Goal: Task Accomplishment & Management: Complete application form

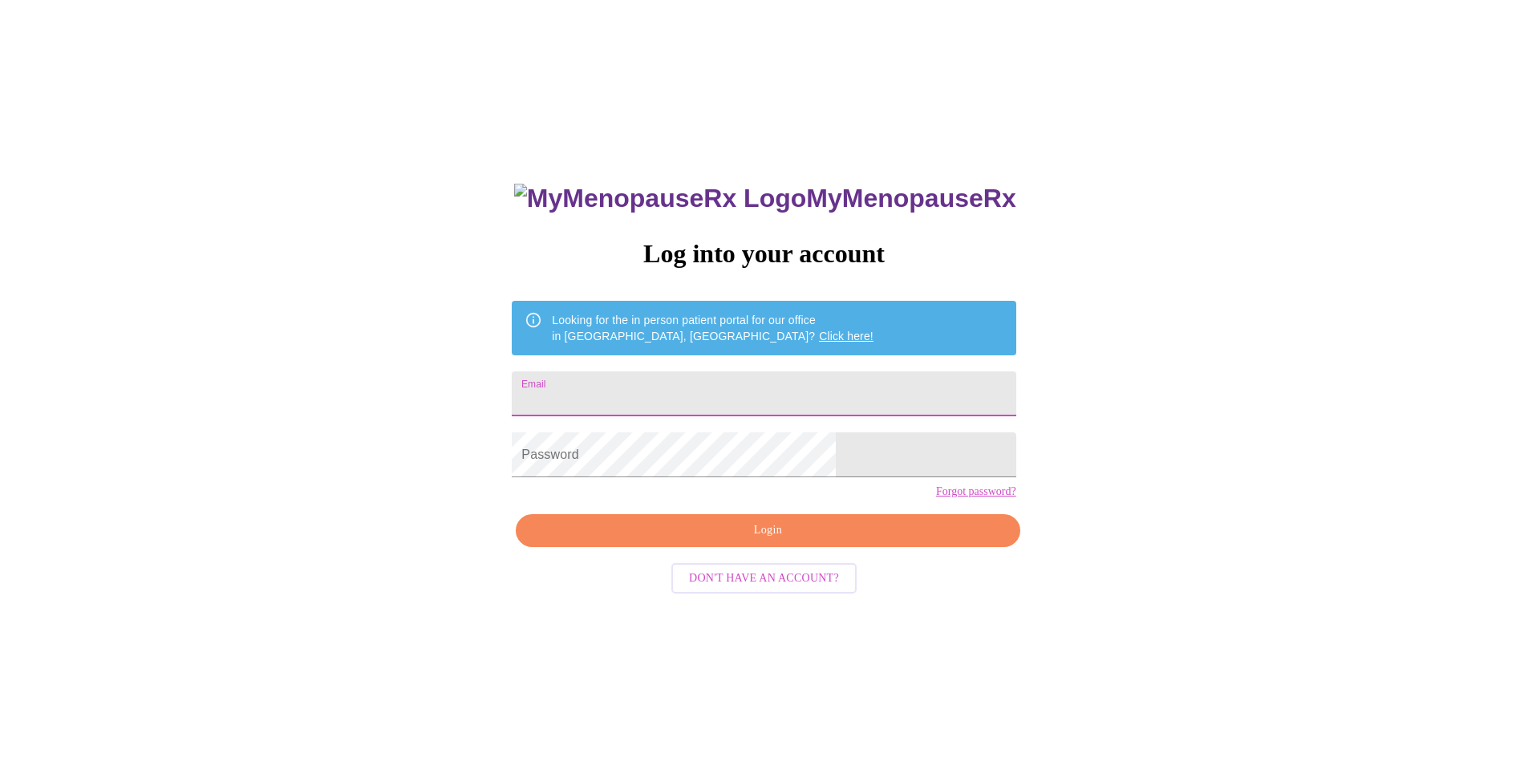
click at [650, 384] on input "Email" at bounding box center [764, 393] width 504 height 45
type input "[EMAIL_ADDRESS][DOMAIN_NAME]"
click at [747, 541] on span "Login" at bounding box center [767, 530] width 467 height 20
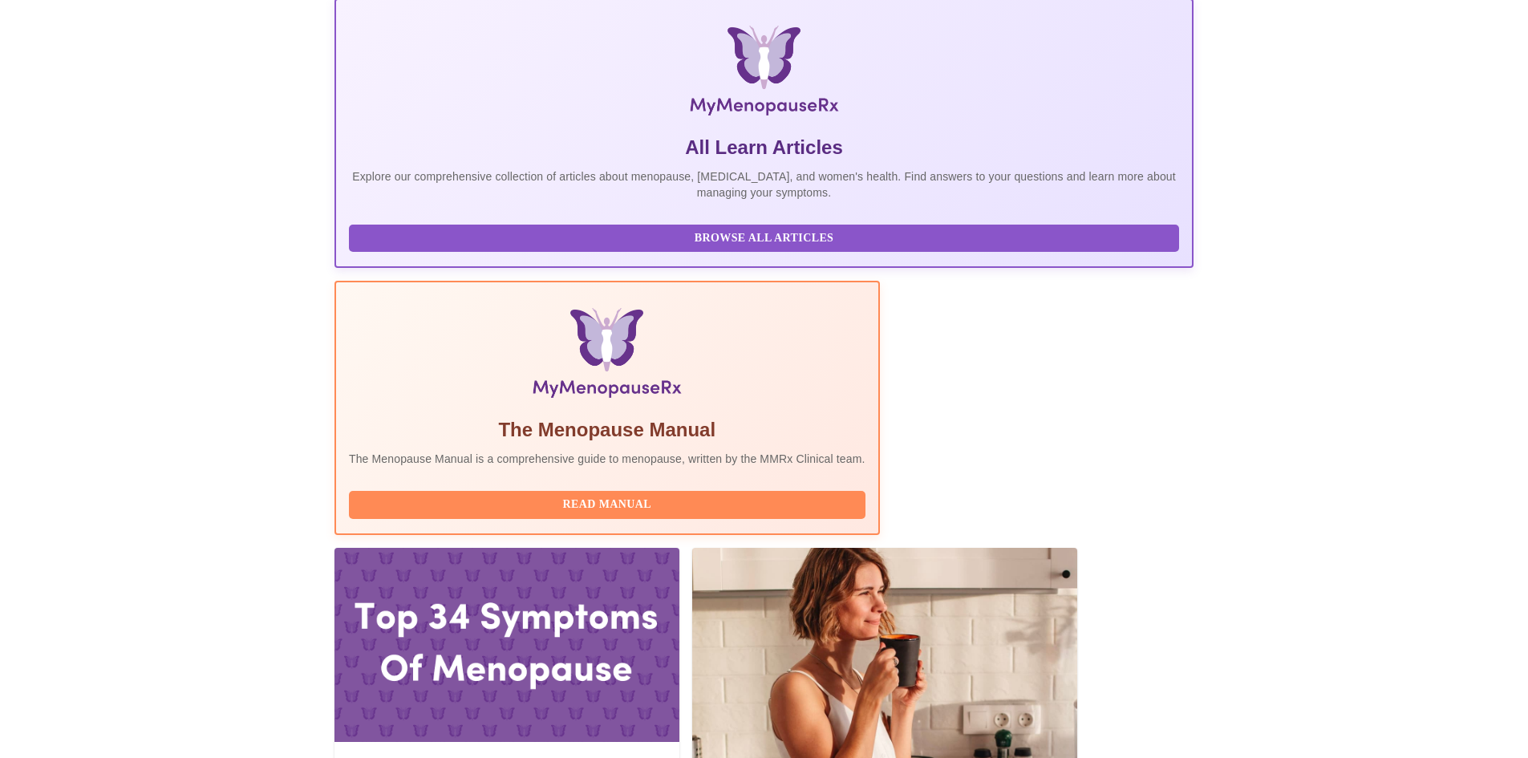
scroll to position [241, 0]
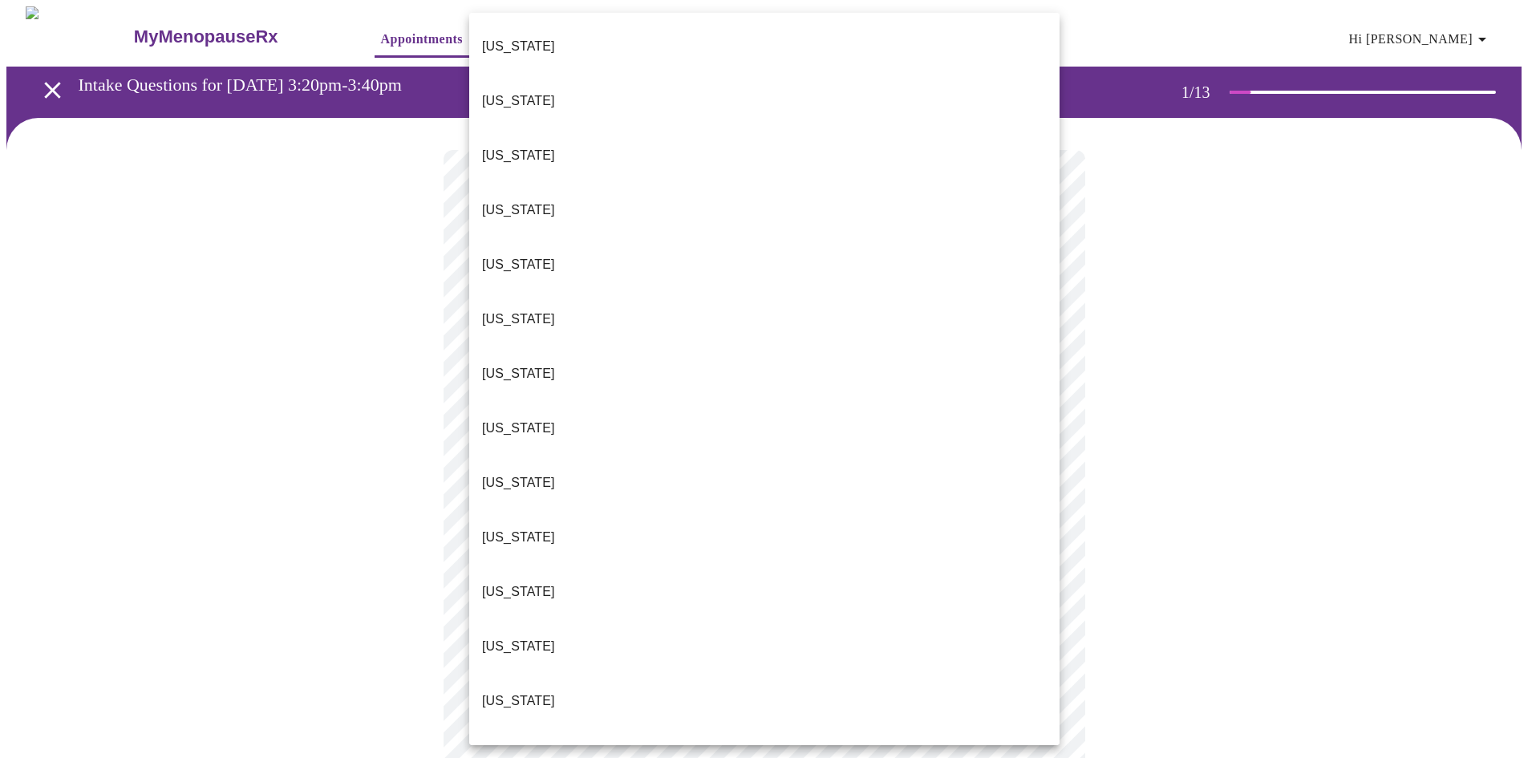
click at [614, 346] on body "MyMenopauseRx Appointments Messaging 1 Labs 1 Uploads Medications Community Ref…" at bounding box center [769, 738] width 1527 height 1465
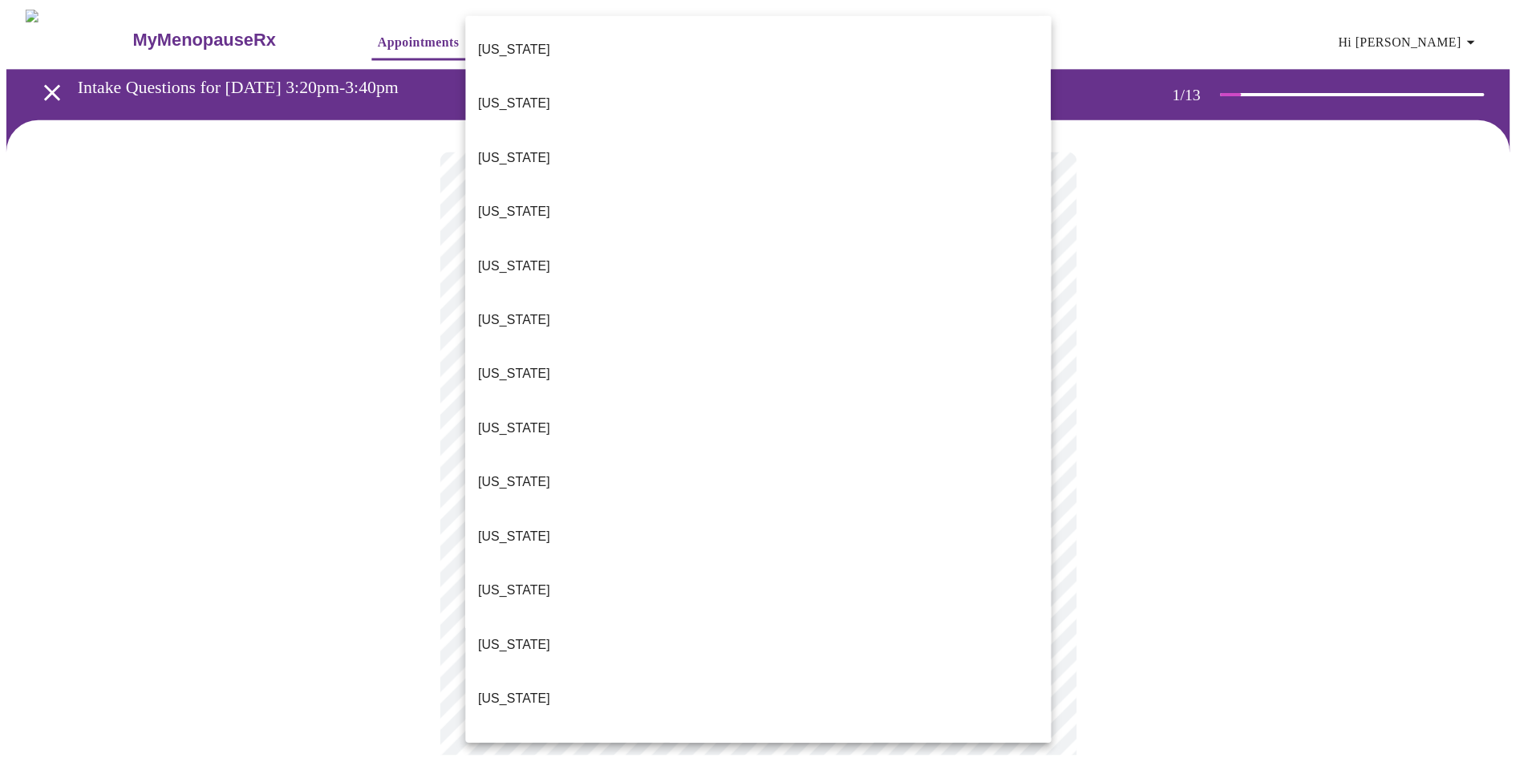
scroll to position [1079, 0]
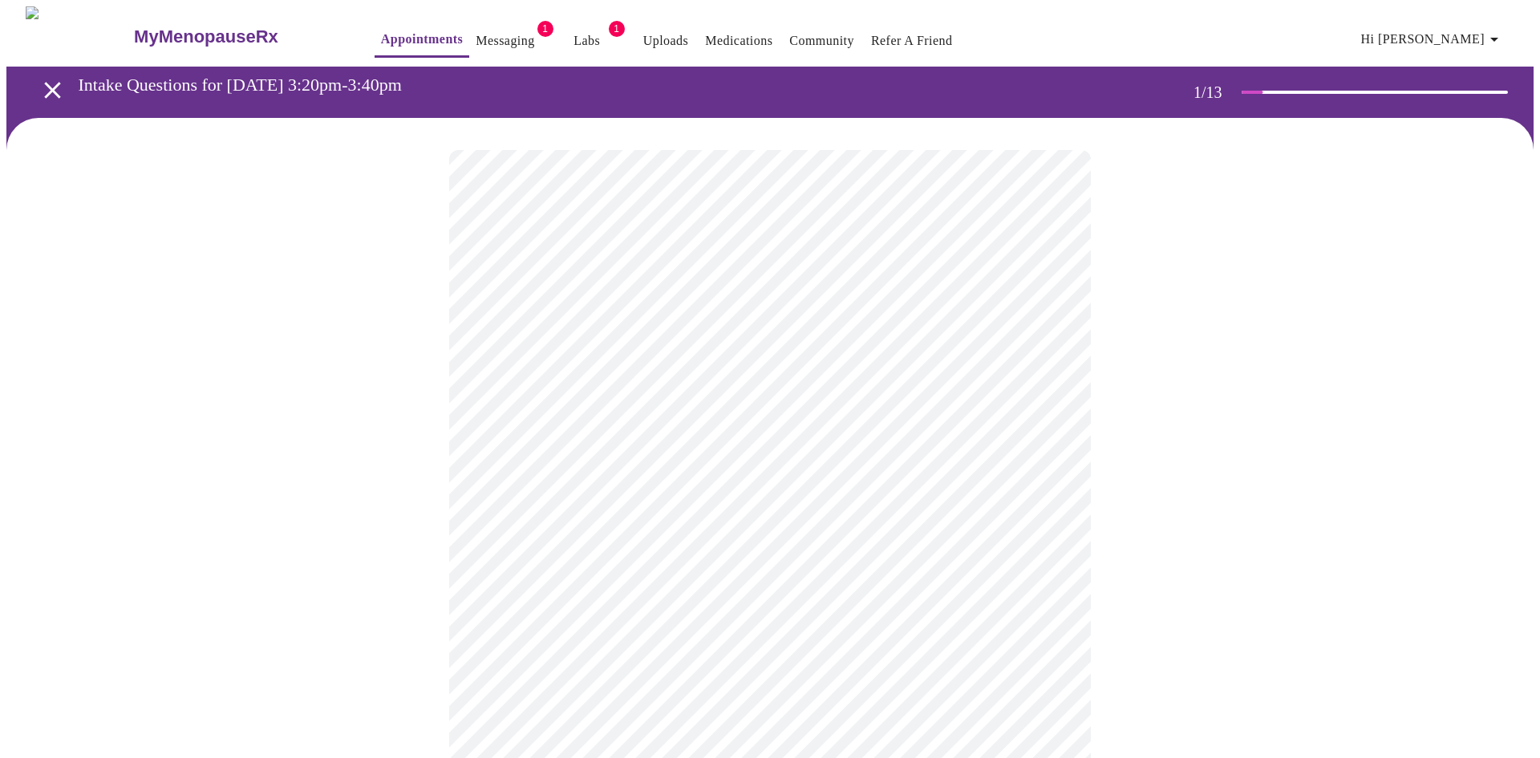
click at [510, 464] on body "MyMenopauseRx Appointments Messaging 1 Labs 1 Uploads Medications Community Ref…" at bounding box center [769, 734] width 1527 height 1456
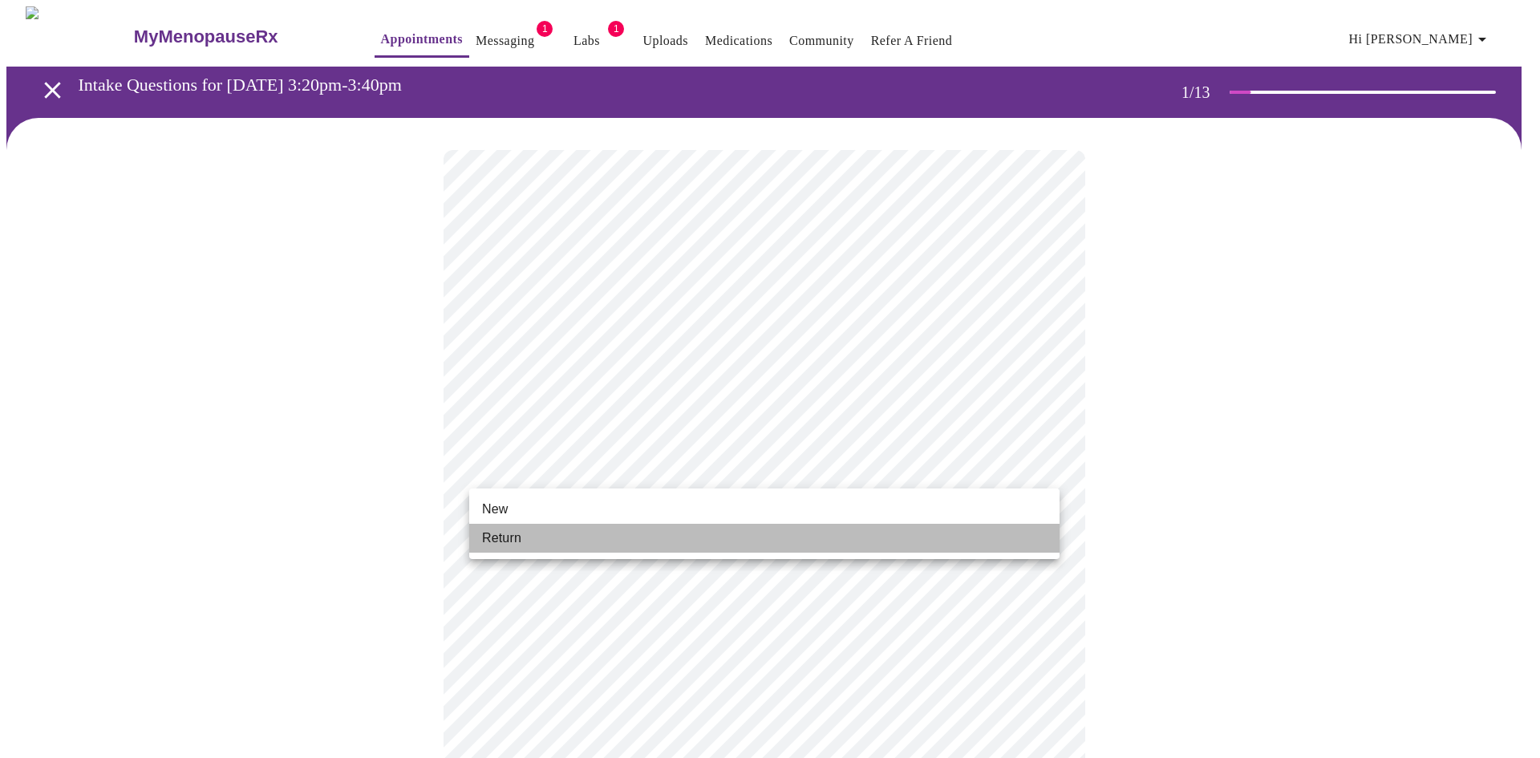
click at [503, 541] on span "Return" at bounding box center [501, 538] width 39 height 19
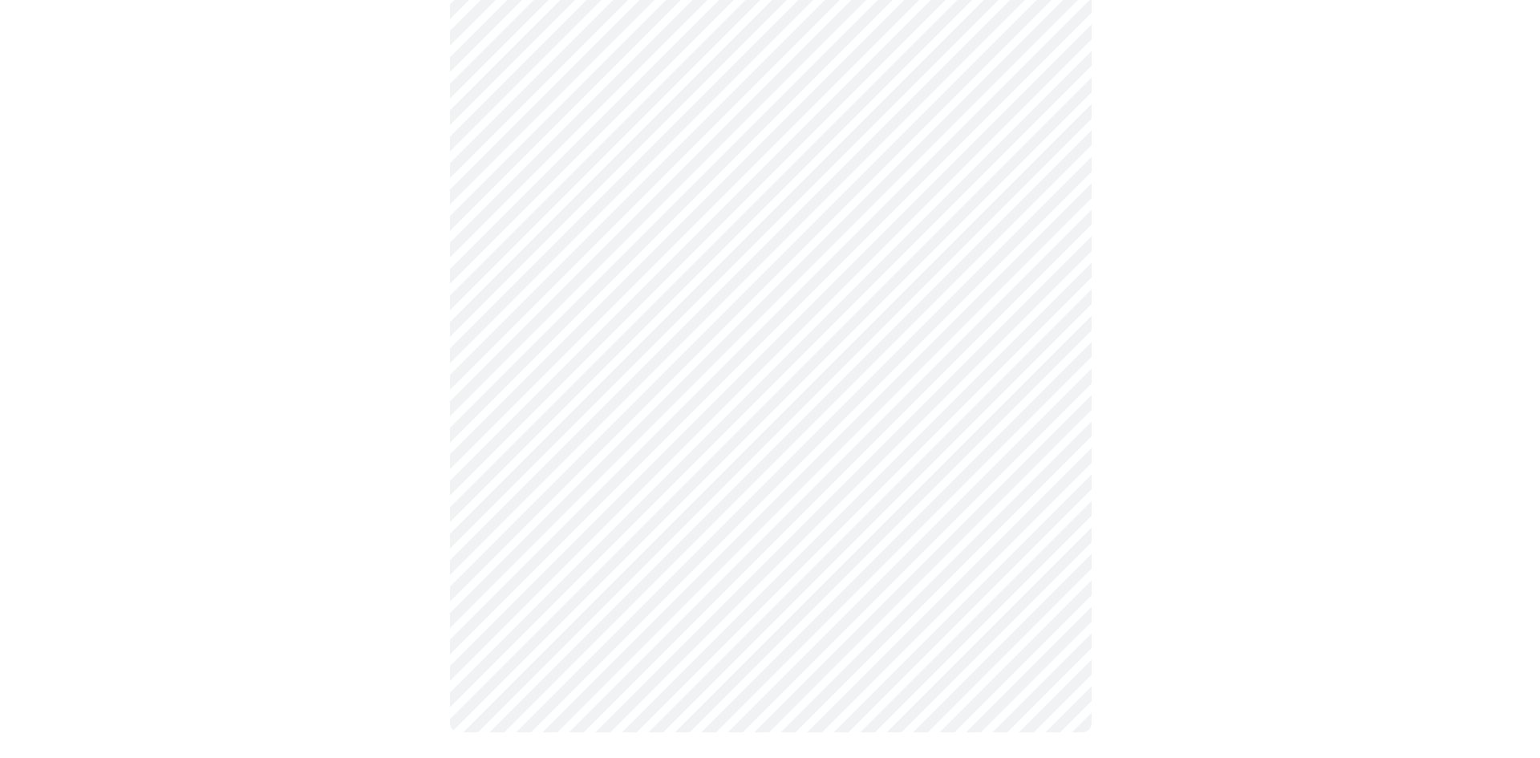
scroll to position [0, 0]
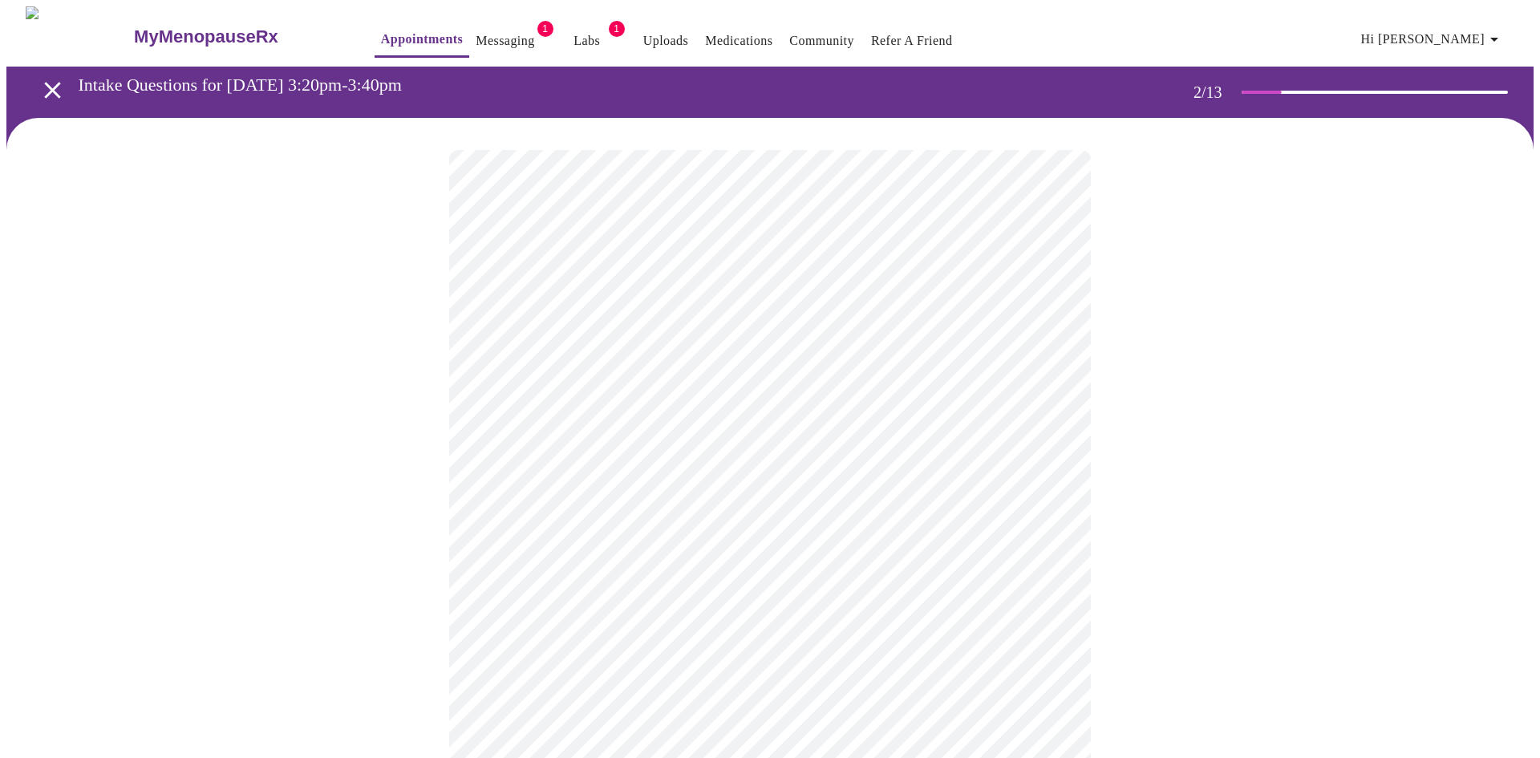
click at [634, 329] on body "MyMenopauseRx Appointments Messaging 1 Labs 1 Uploads Medications Community Ref…" at bounding box center [769, 488] width 1527 height 964
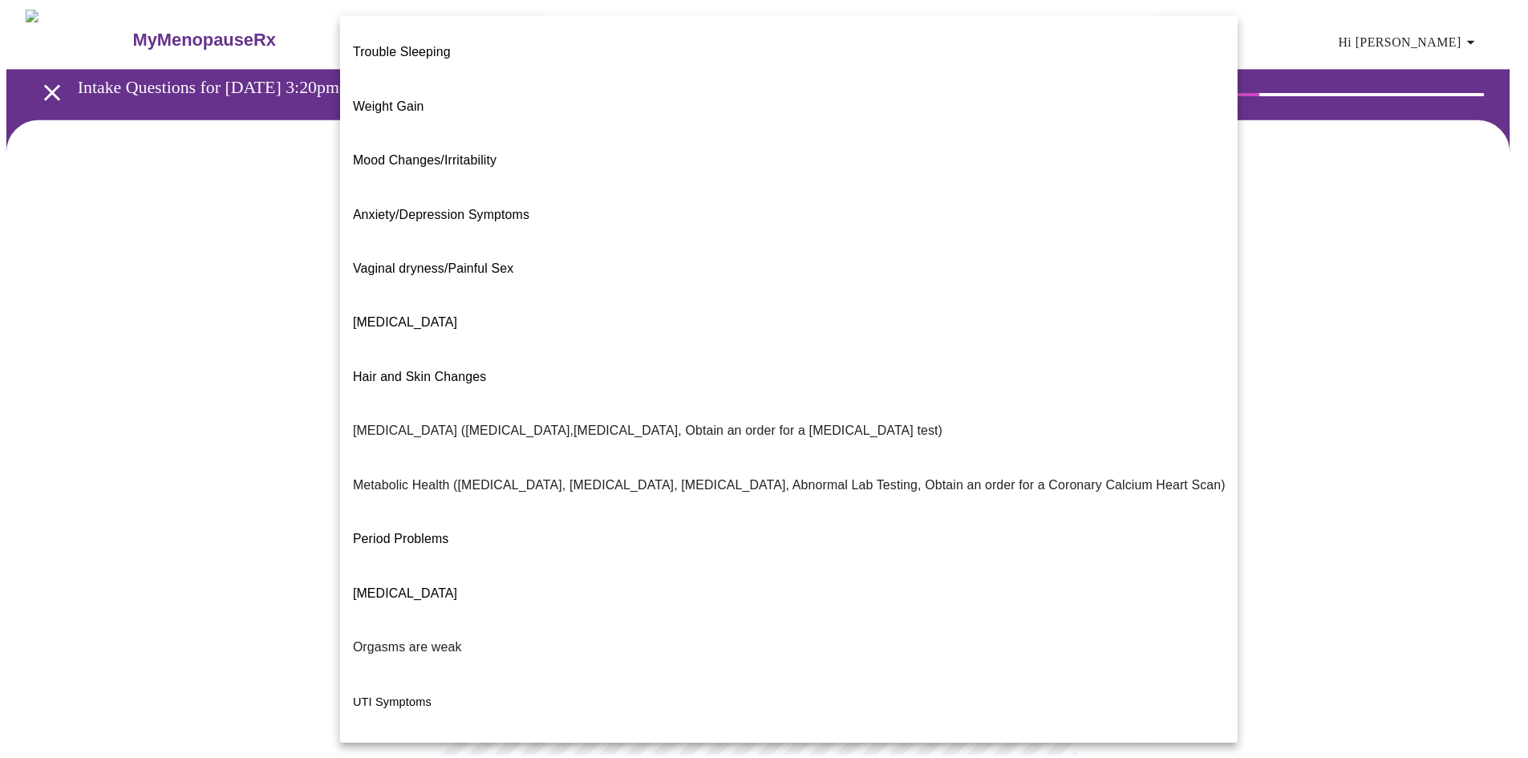
scroll to position [73, 0]
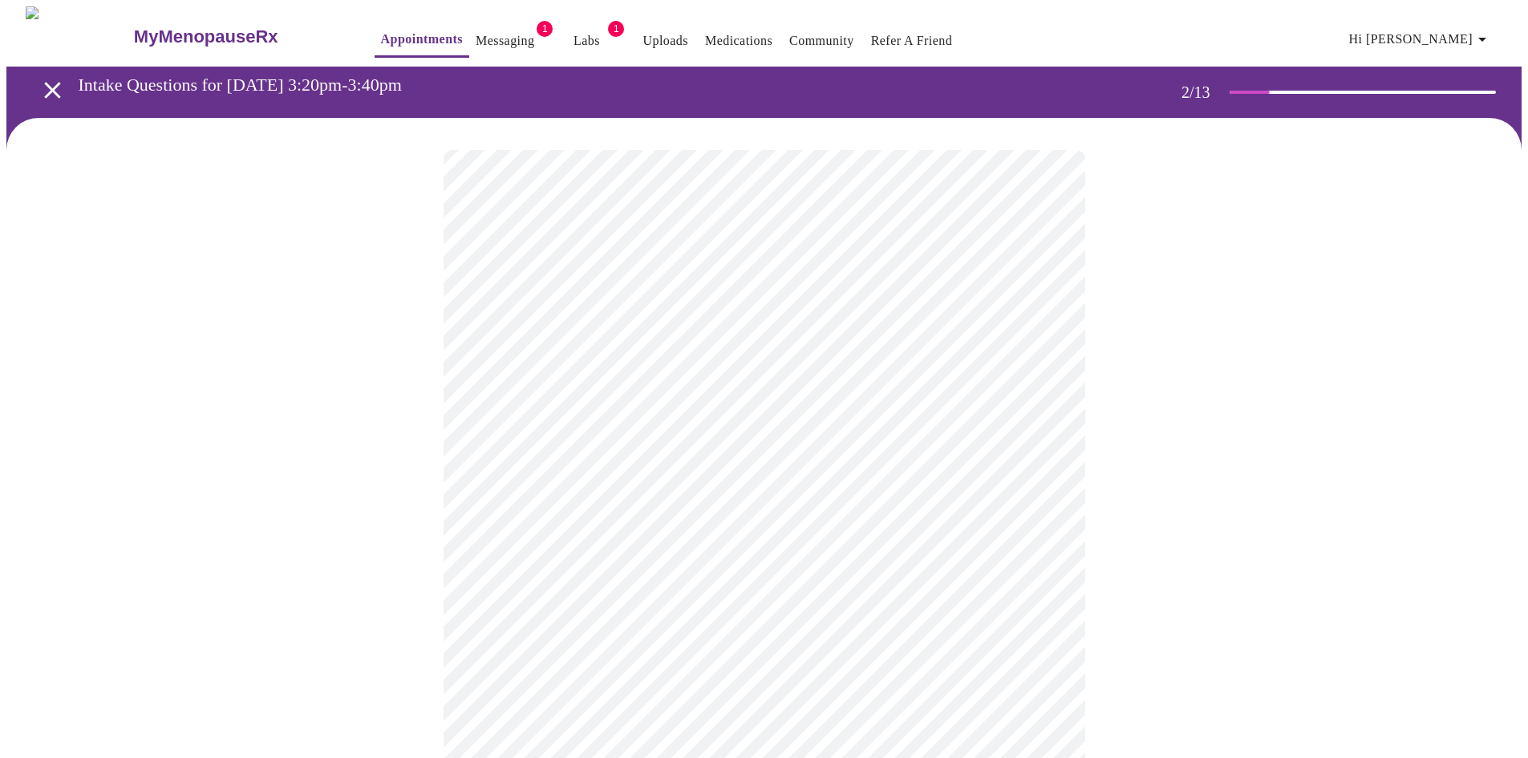
click at [507, 488] on body "MyMenopauseRx Appointments Messaging 1 Labs 1 Uploads Medications Community Ref…" at bounding box center [763, 483] width 1515 height 954
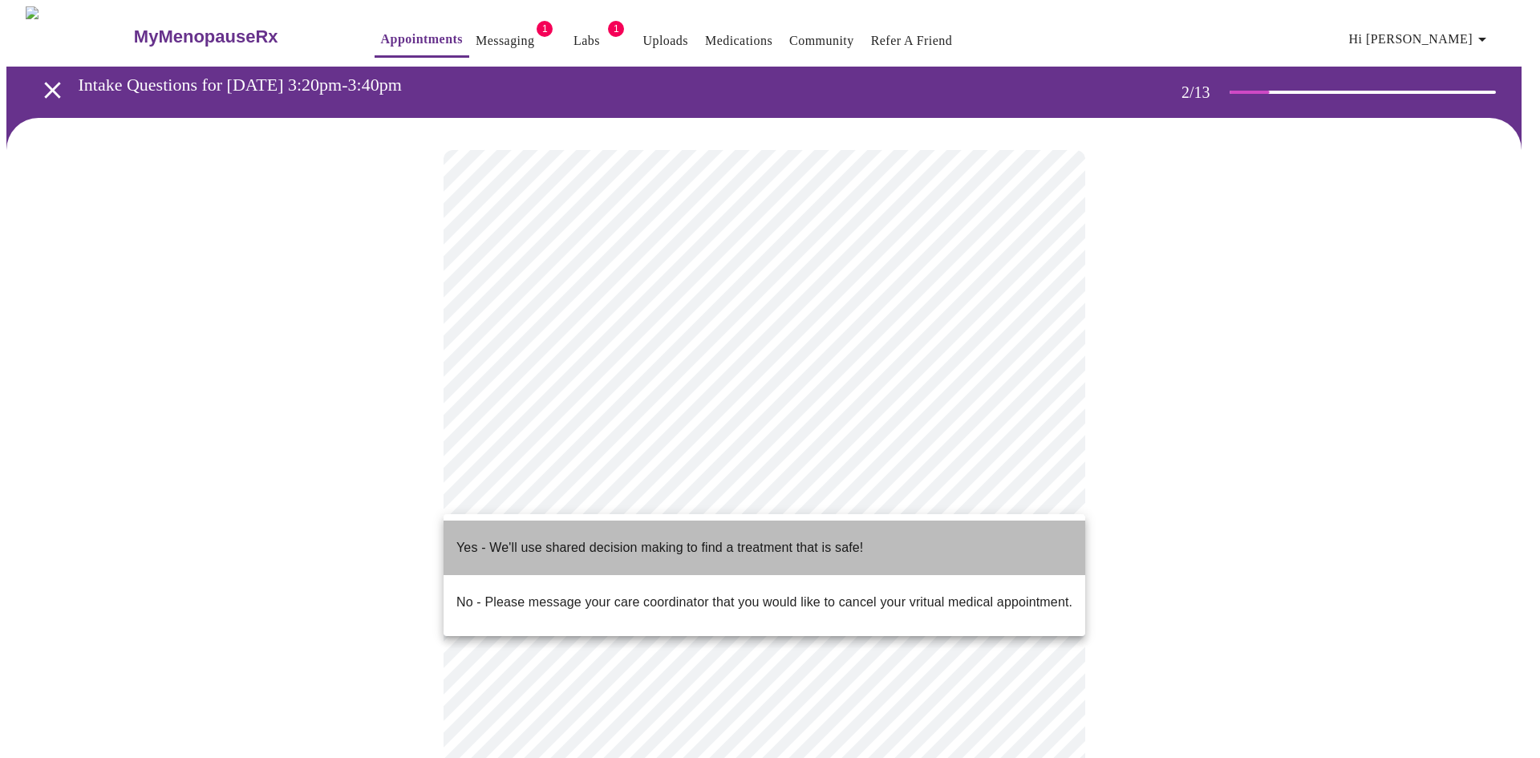
click at [480, 543] on p "Yes - We'll use shared decision making to find a treatment that is safe!" at bounding box center [659, 547] width 407 height 19
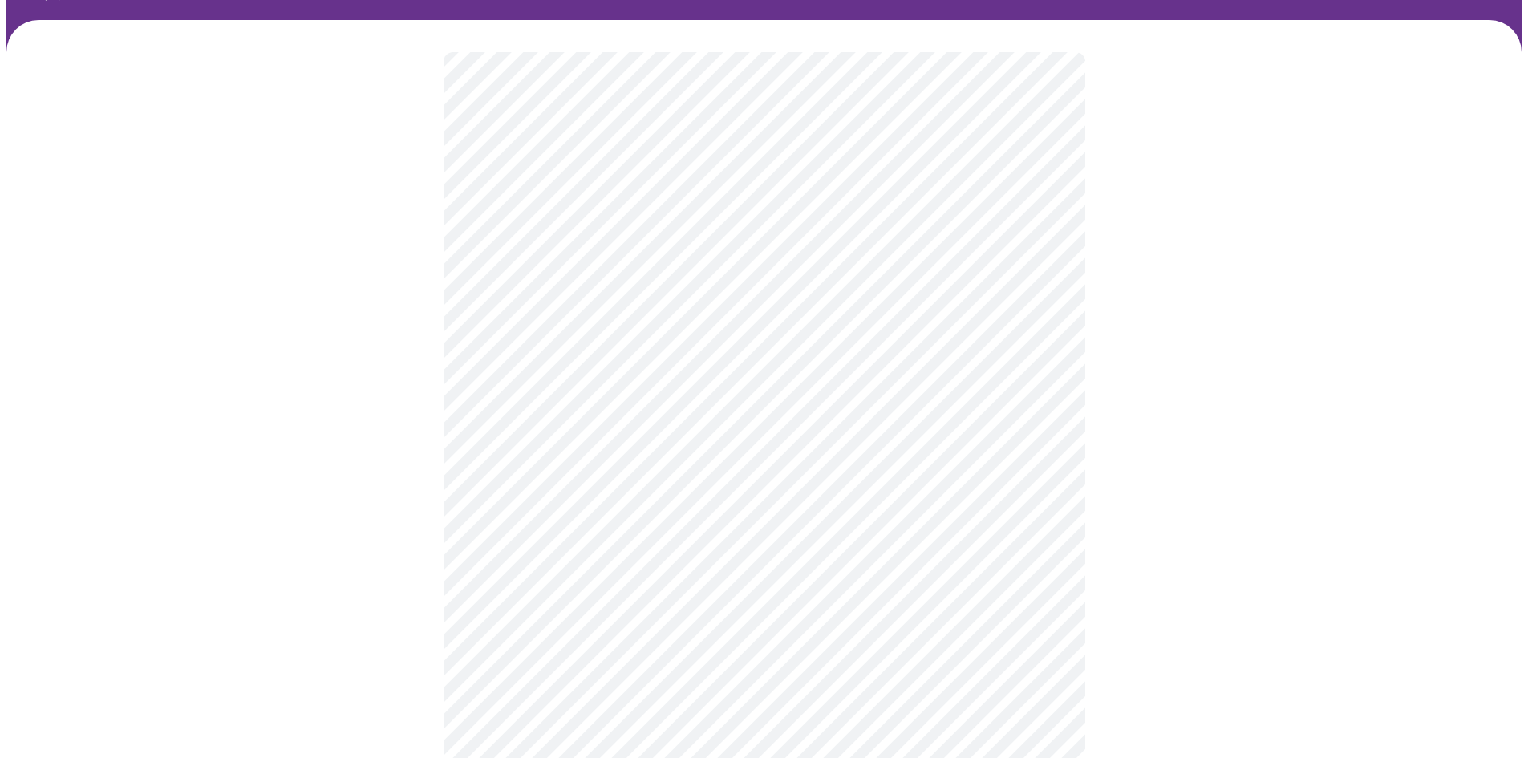
scroll to position [0, 0]
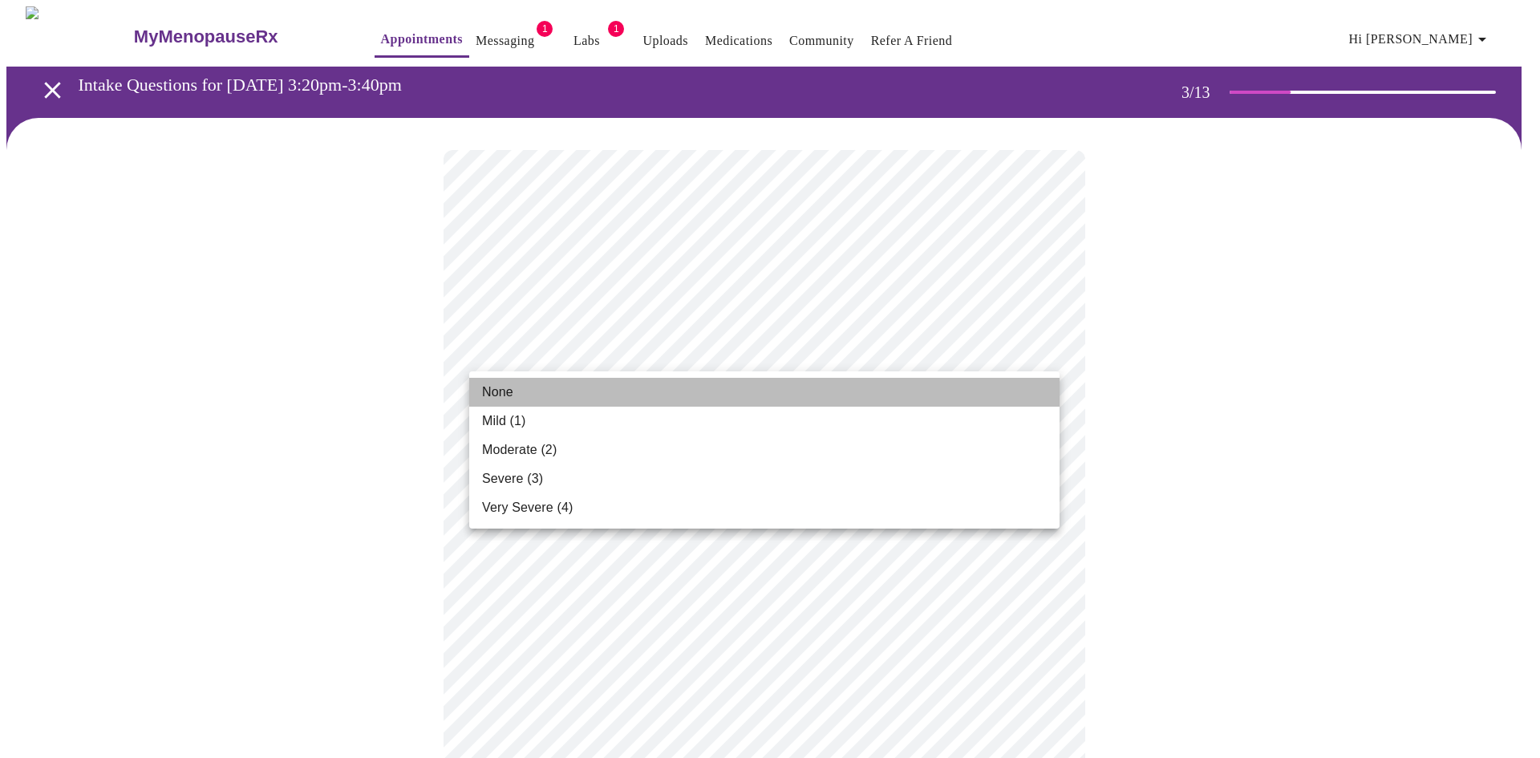
click at [496, 396] on span "None" at bounding box center [497, 392] width 31 height 19
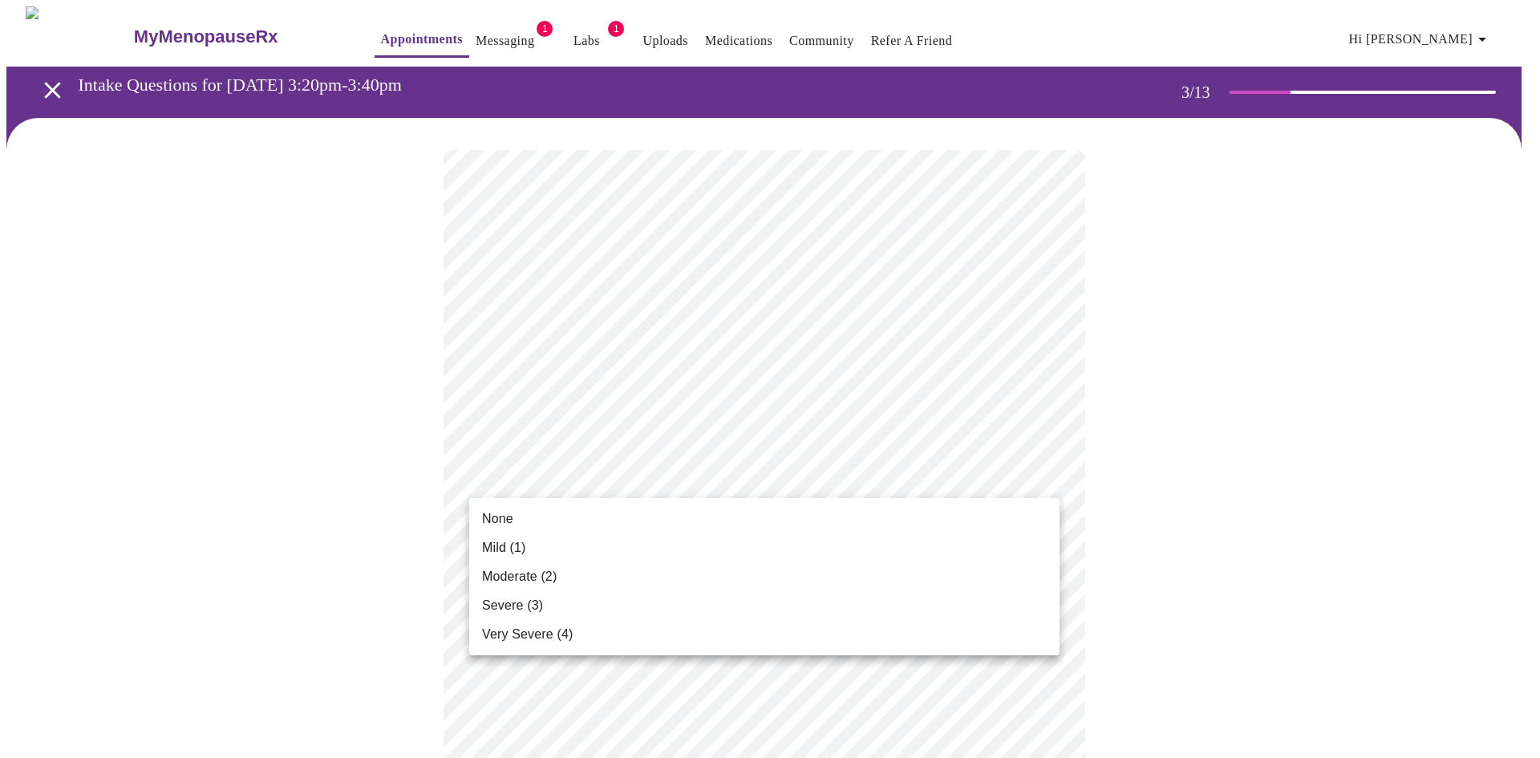
click at [518, 546] on span "Mild (1)" at bounding box center [504, 547] width 44 height 19
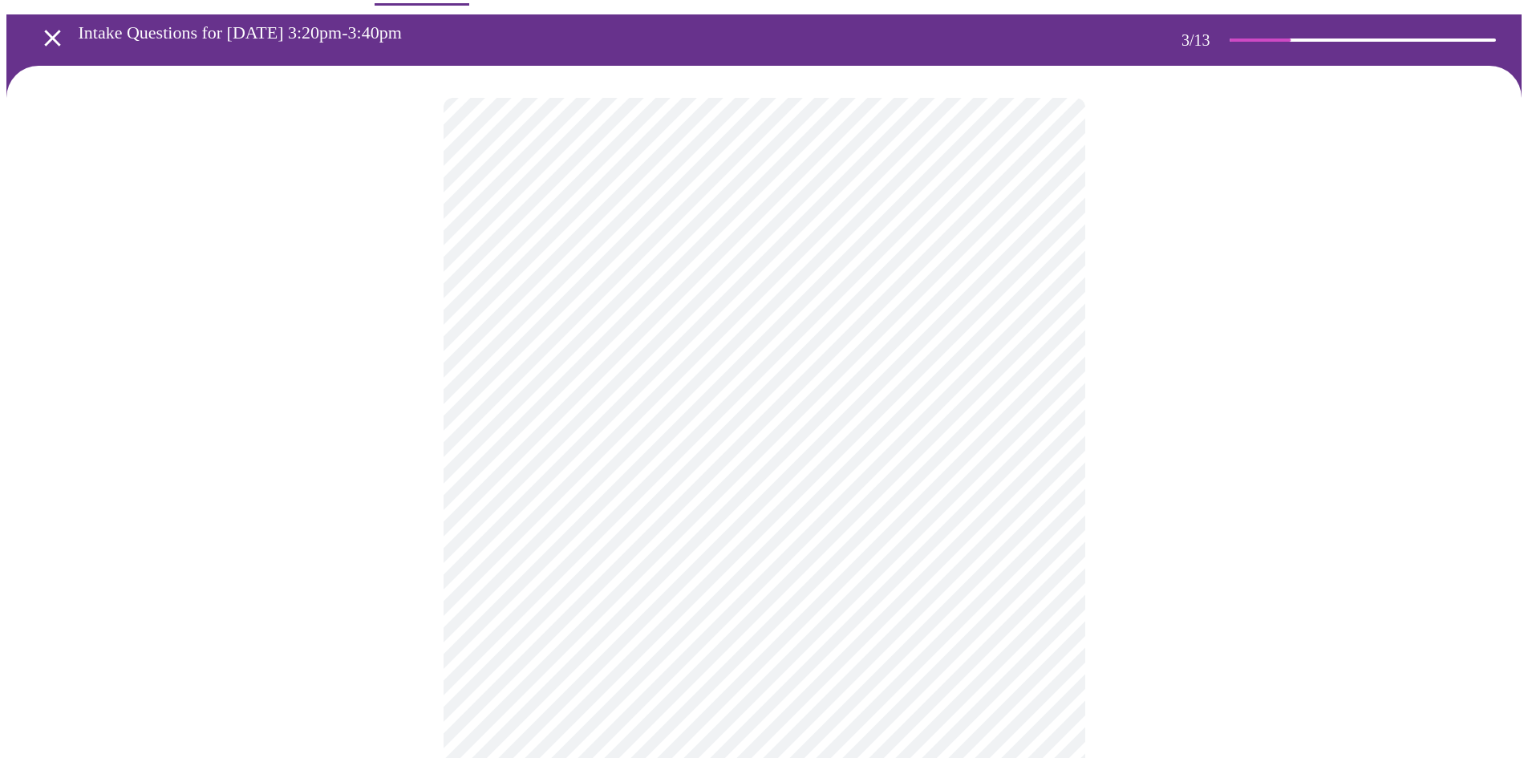
scroll to position [80, 0]
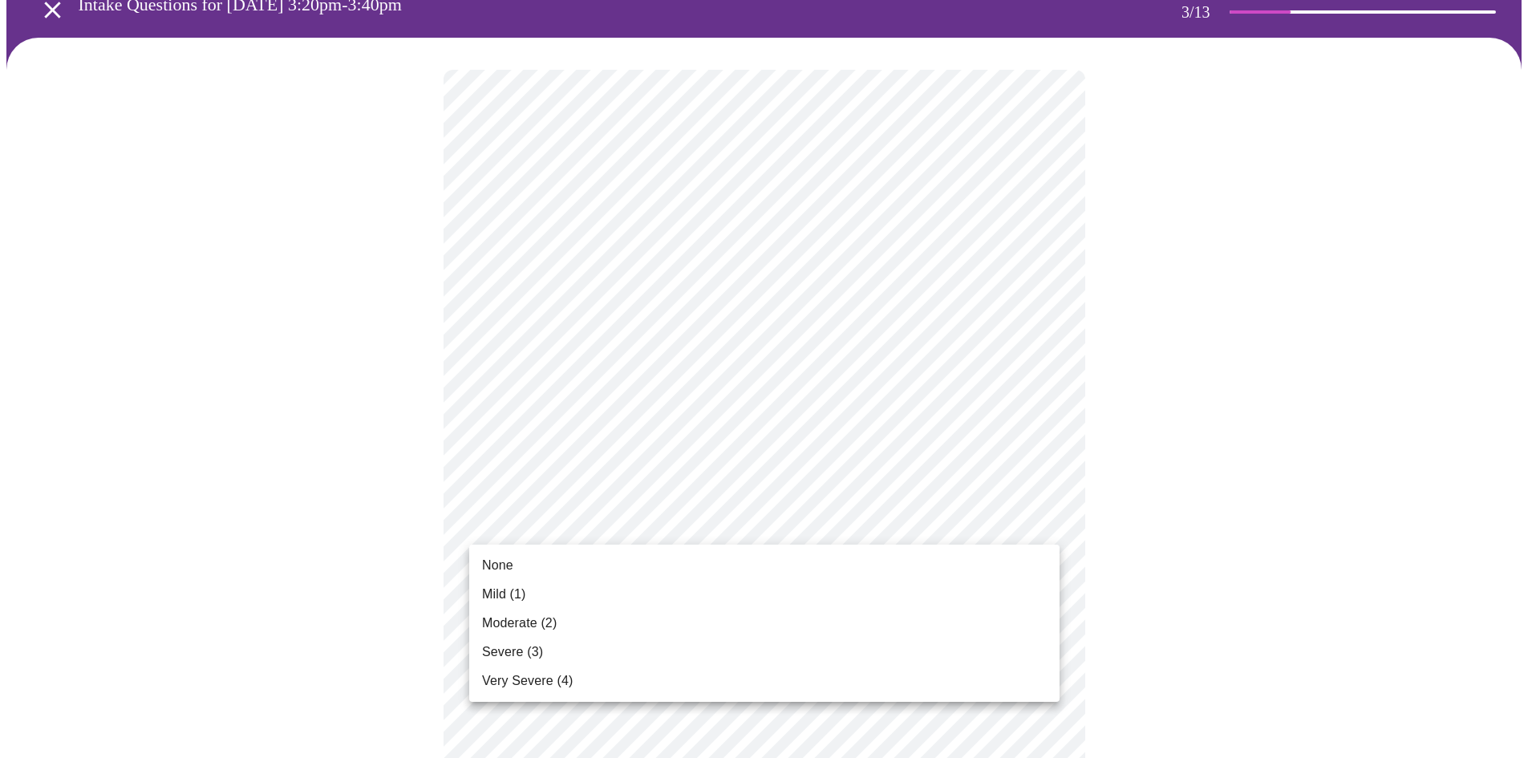
click at [518, 658] on span "Severe (3)" at bounding box center [512, 651] width 61 height 19
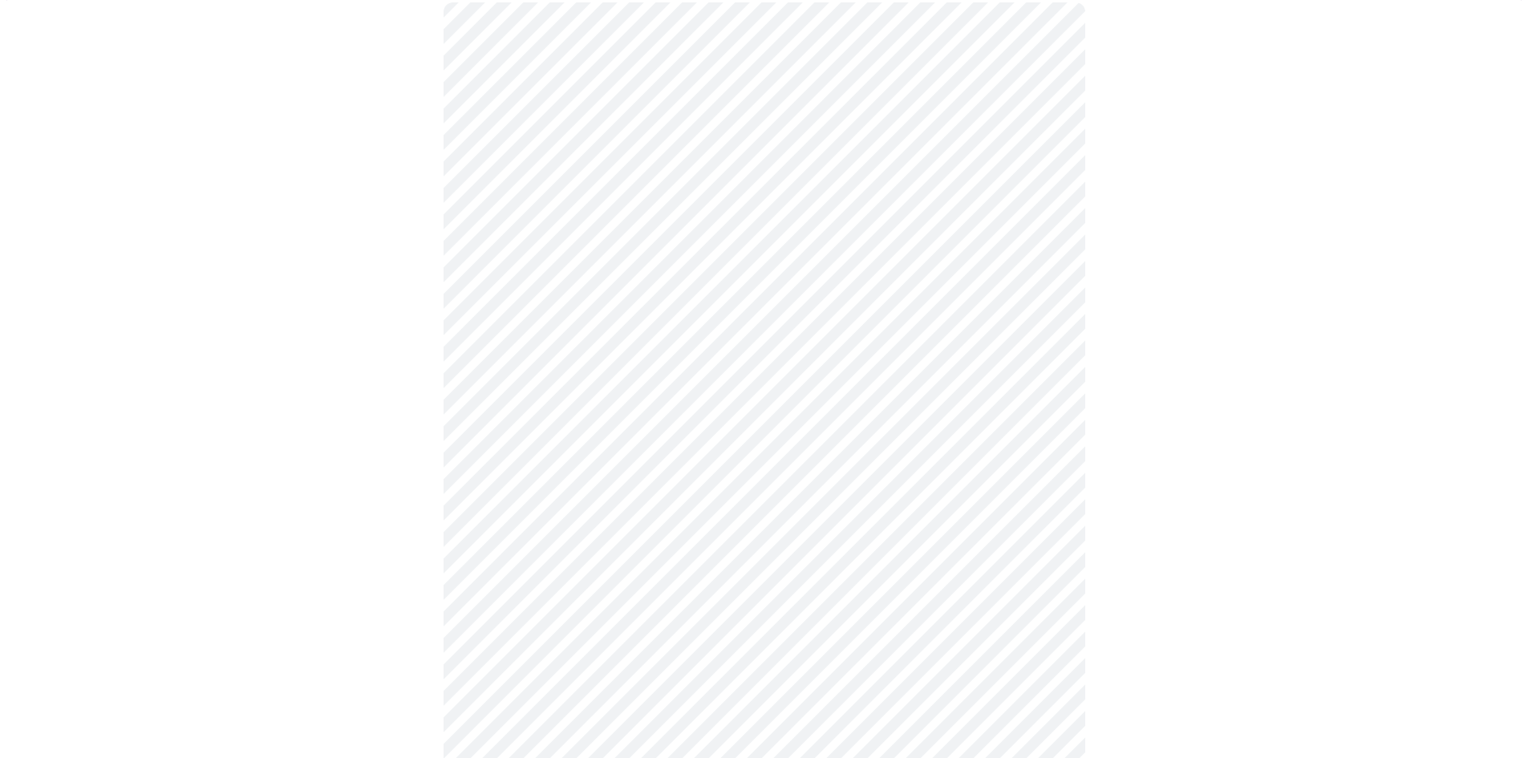
scroll to position [241, 0]
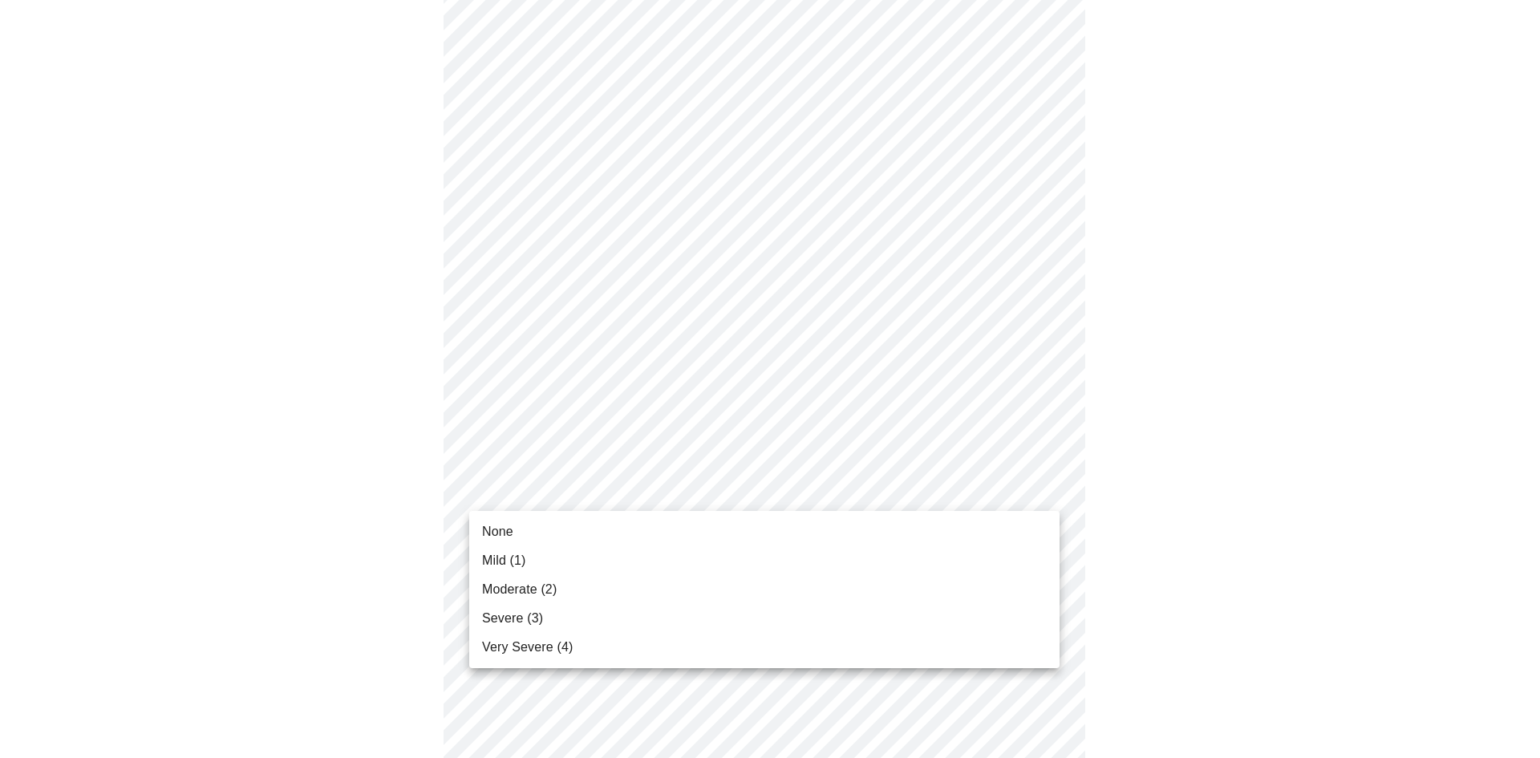
click at [509, 531] on span "None" at bounding box center [497, 531] width 31 height 19
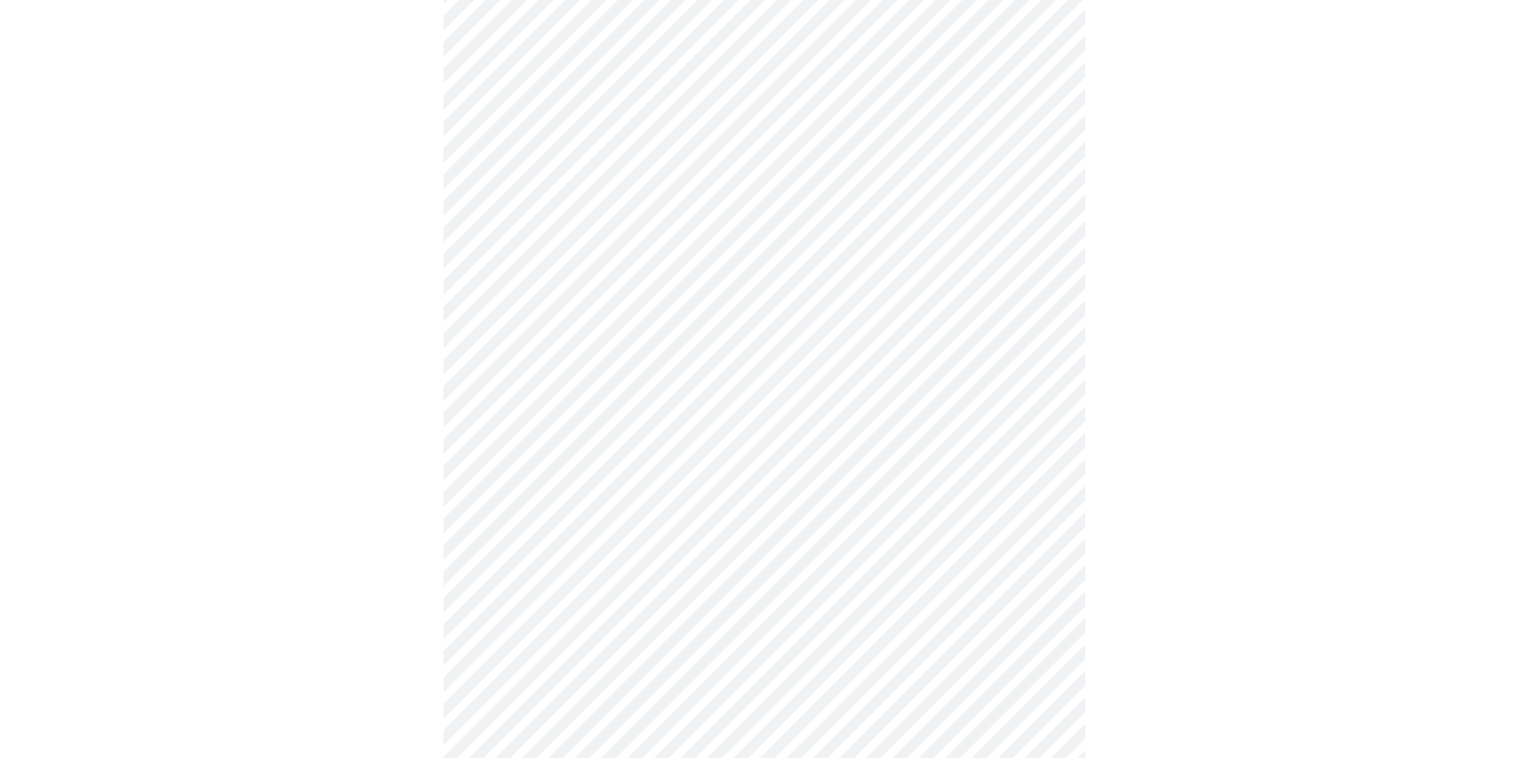
scroll to position [401, 0]
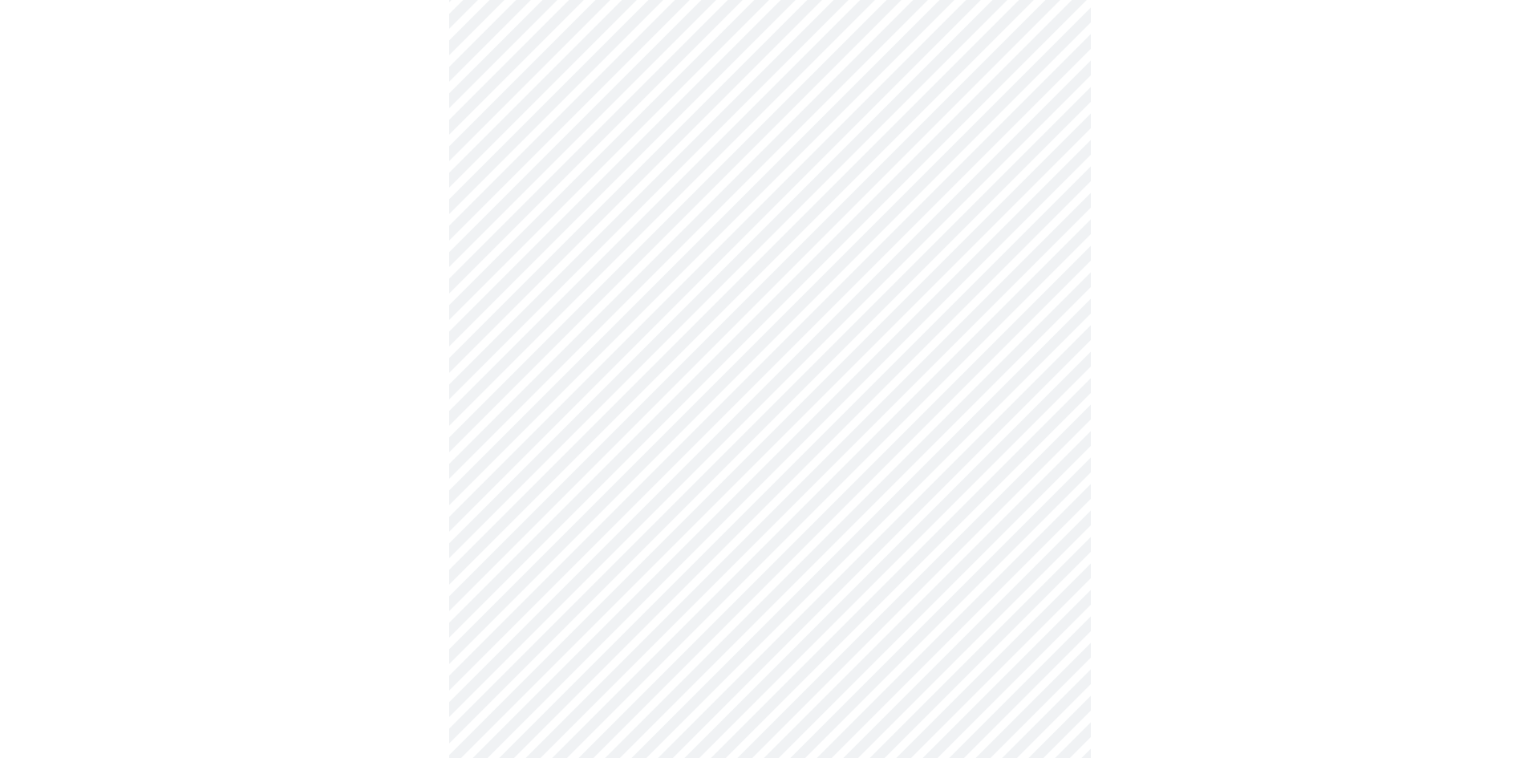
click at [534, 436] on body "MyMenopauseRx Appointments Messaging 1 Labs 1 Uploads Medications Community Ref…" at bounding box center [769, 626] width 1527 height 2043
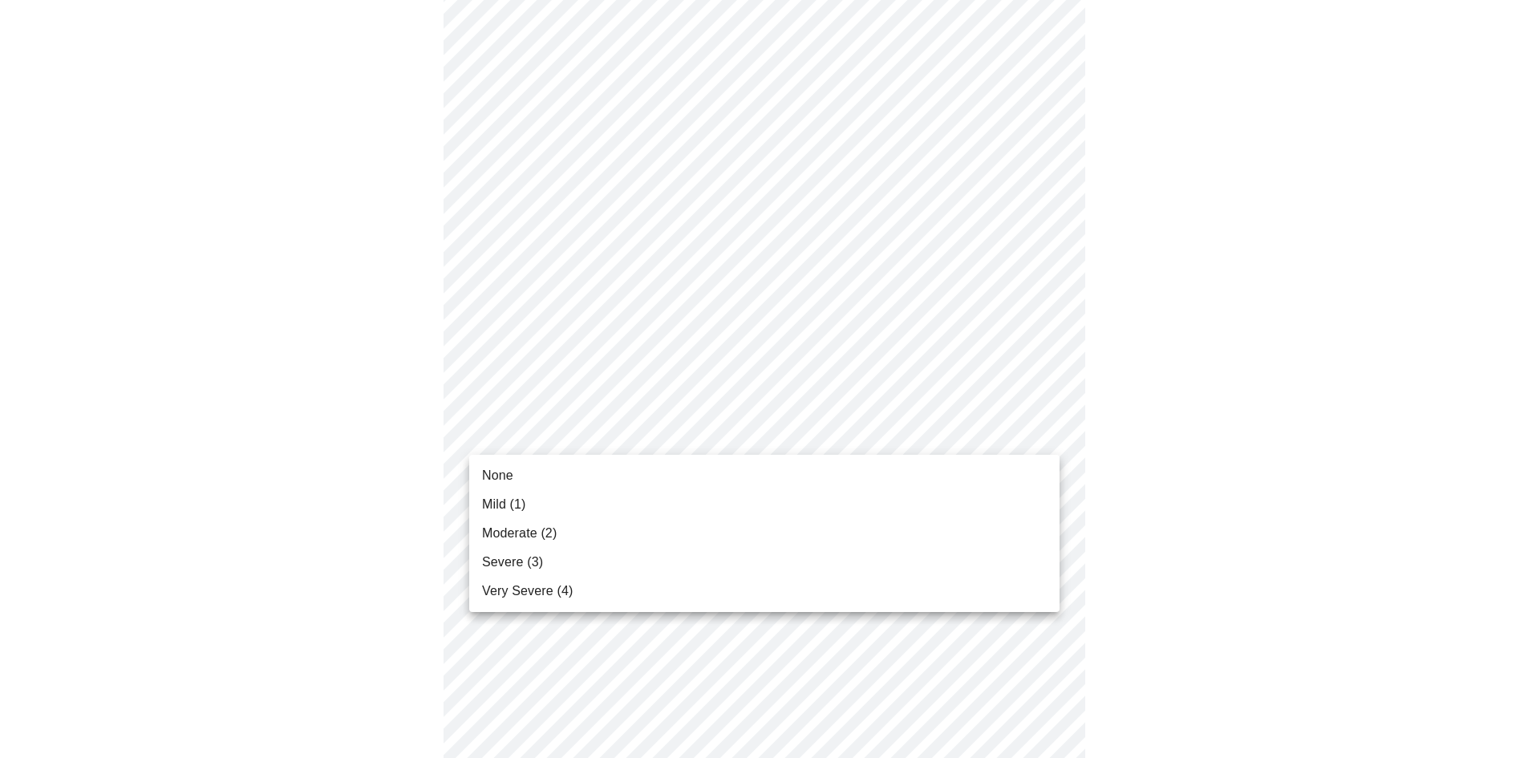
click at [520, 472] on li "None" at bounding box center [764, 475] width 590 height 29
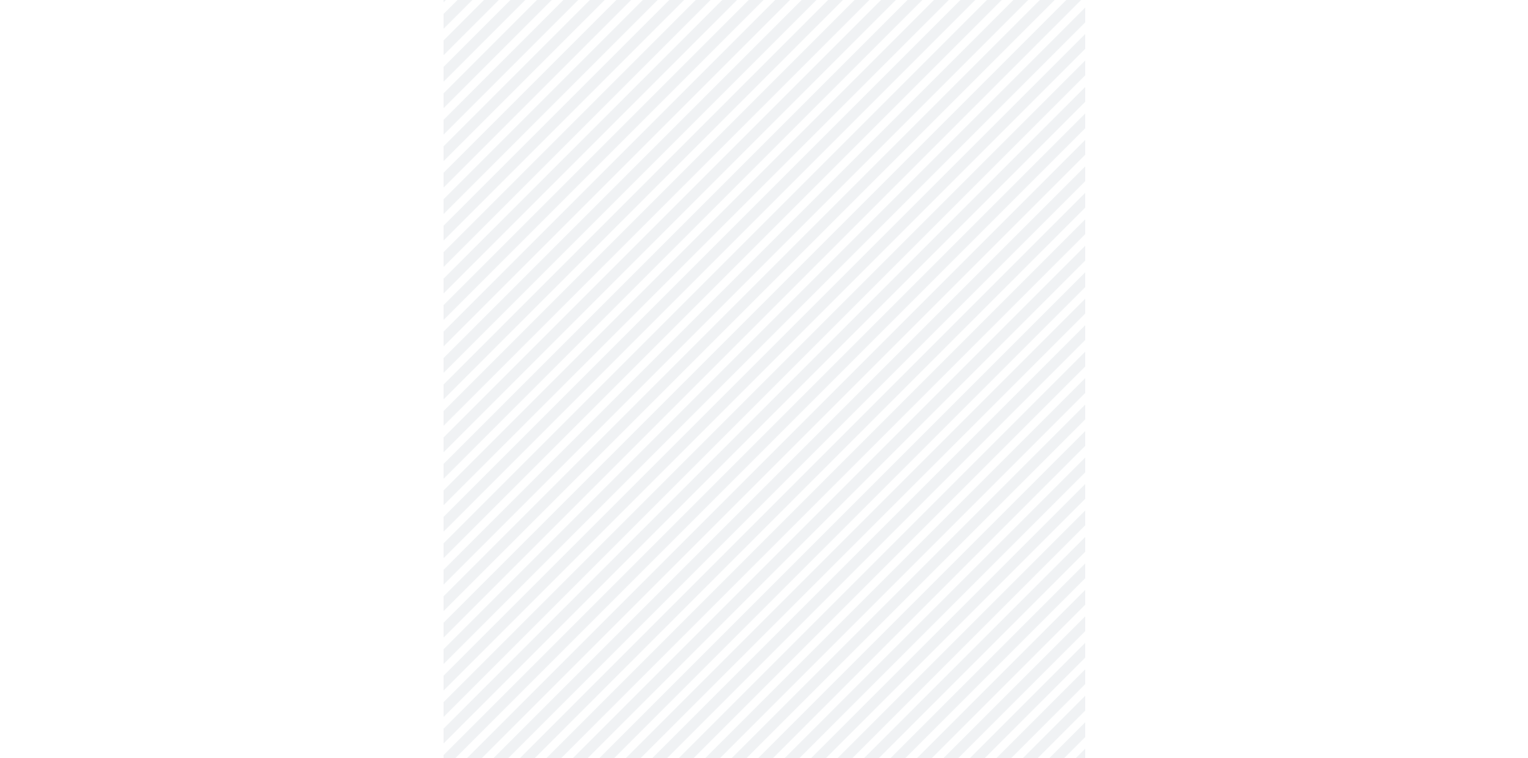
click at [535, 538] on body "MyMenopauseRx Appointments Messaging 1 Labs 1 Uploads Medications Community Ref…" at bounding box center [763, 615] width 1515 height 2021
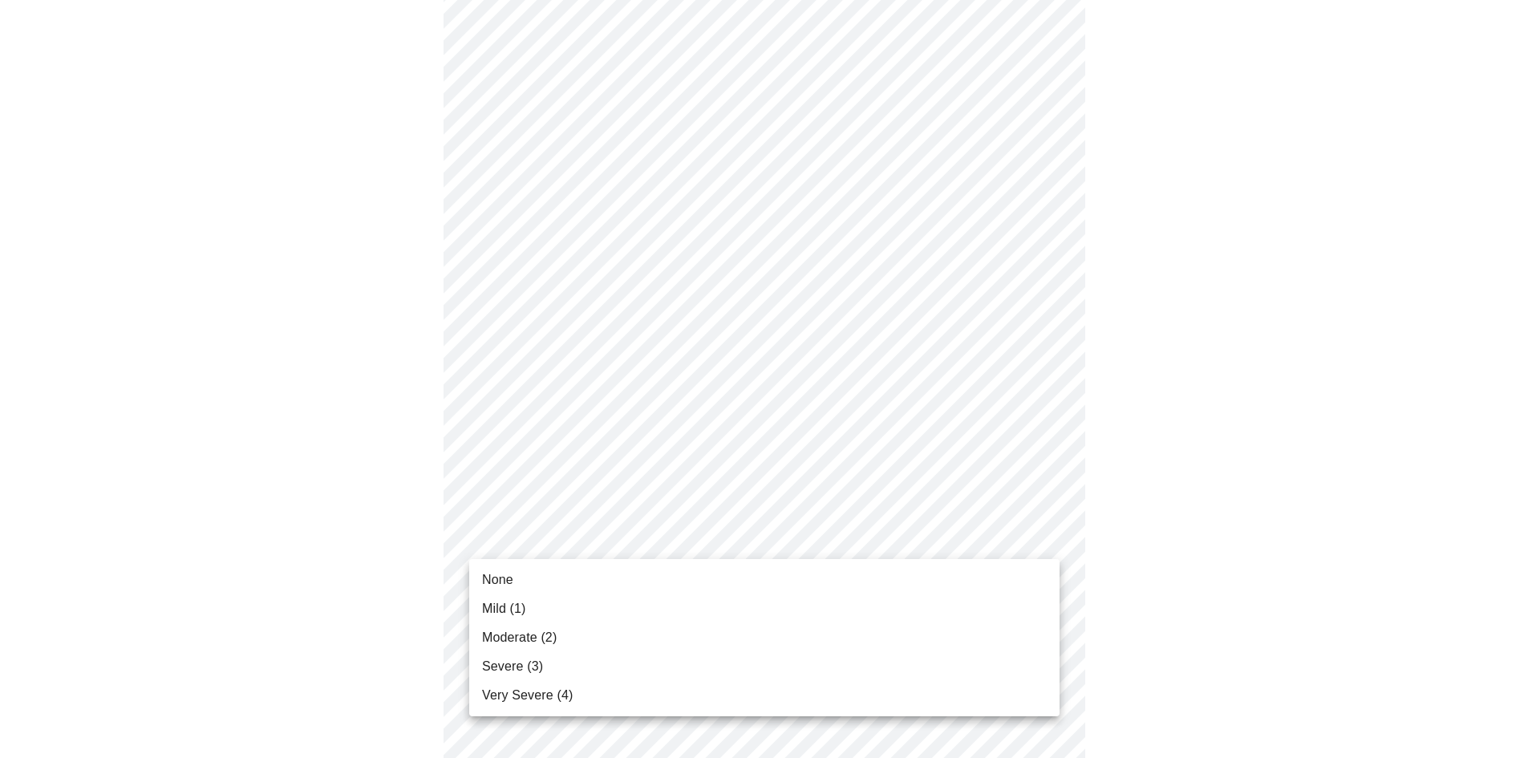
click at [512, 574] on span "None" at bounding box center [497, 579] width 31 height 19
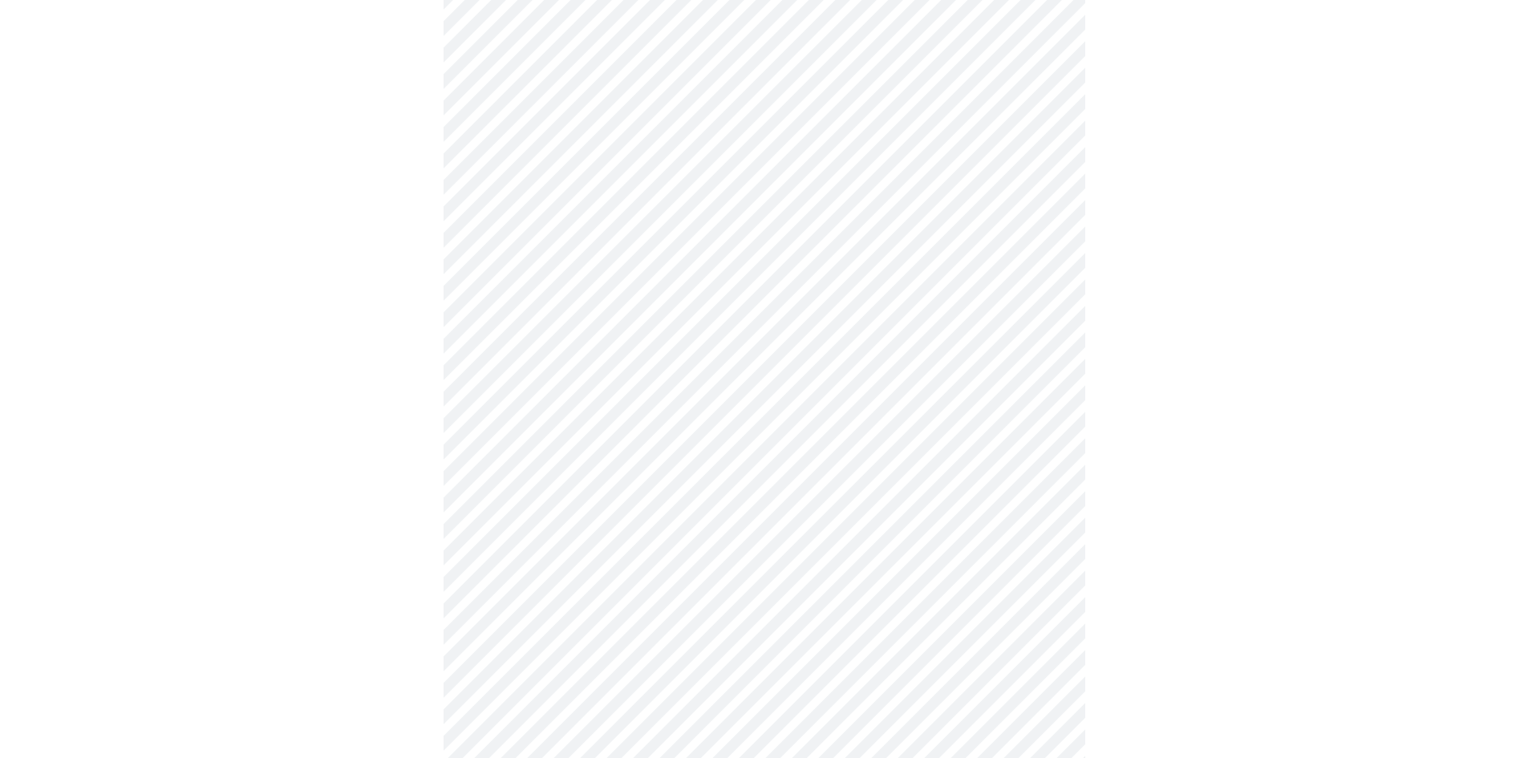
scroll to position [642, 0]
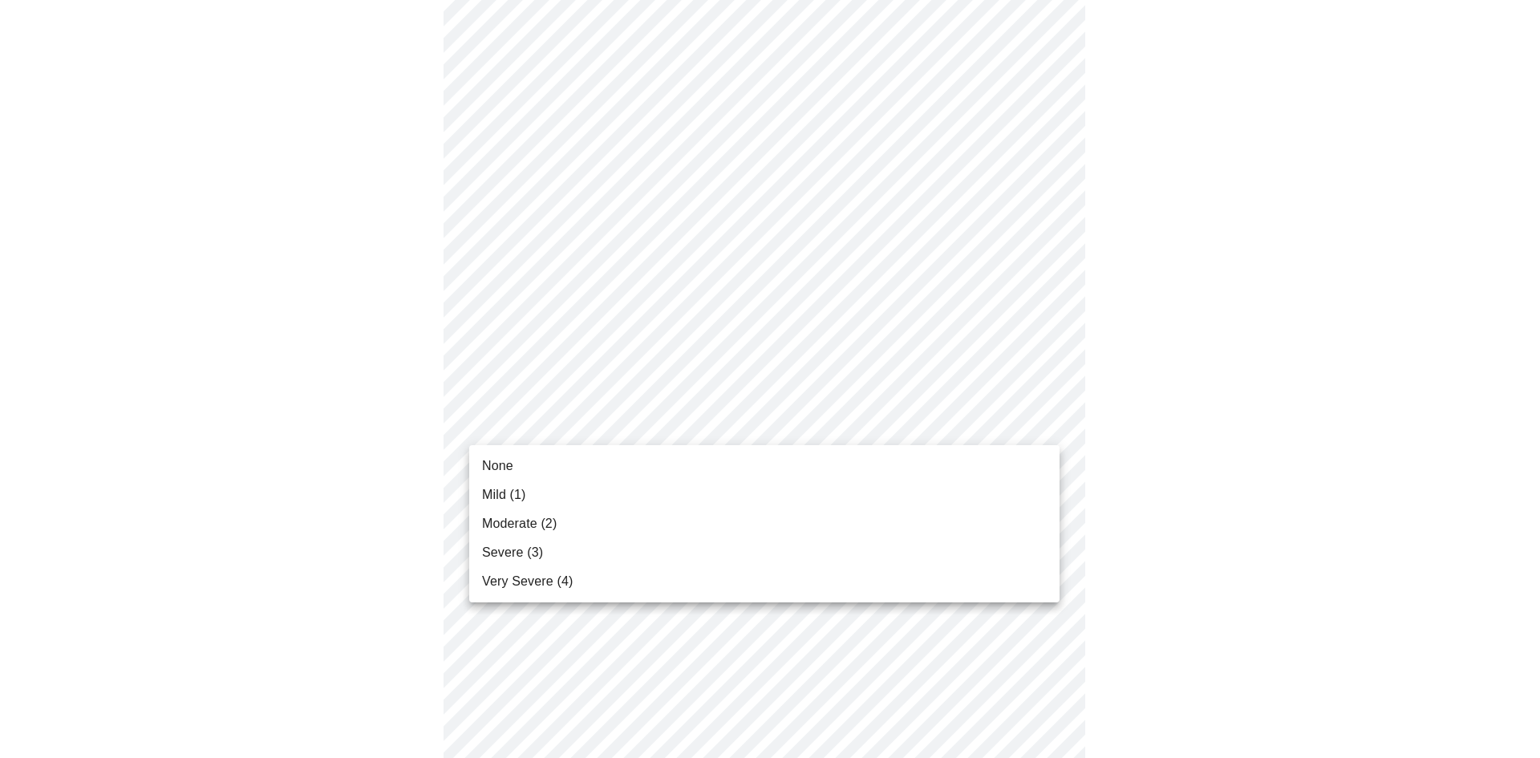
click at [518, 431] on body "MyMenopauseRx Appointments Messaging 1 Labs 1 Uploads Medications Community Ref…" at bounding box center [769, 364] width 1527 height 1999
click at [506, 465] on span "None" at bounding box center [497, 465] width 31 height 19
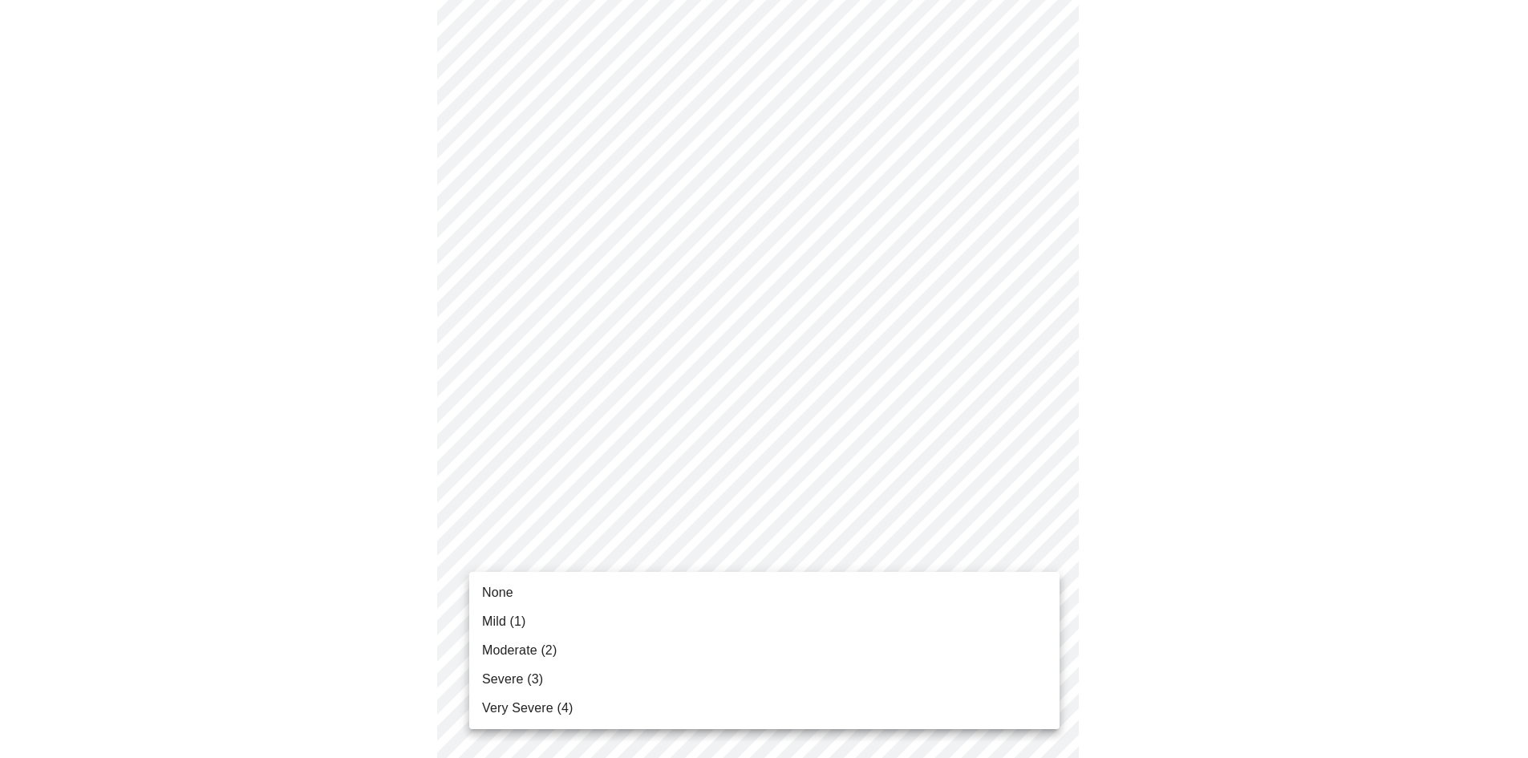
click at [528, 541] on body "MyMenopauseRx Appointments Messaging 1 Labs 1 Uploads Medications Community Ref…" at bounding box center [763, 353] width 1515 height 1976
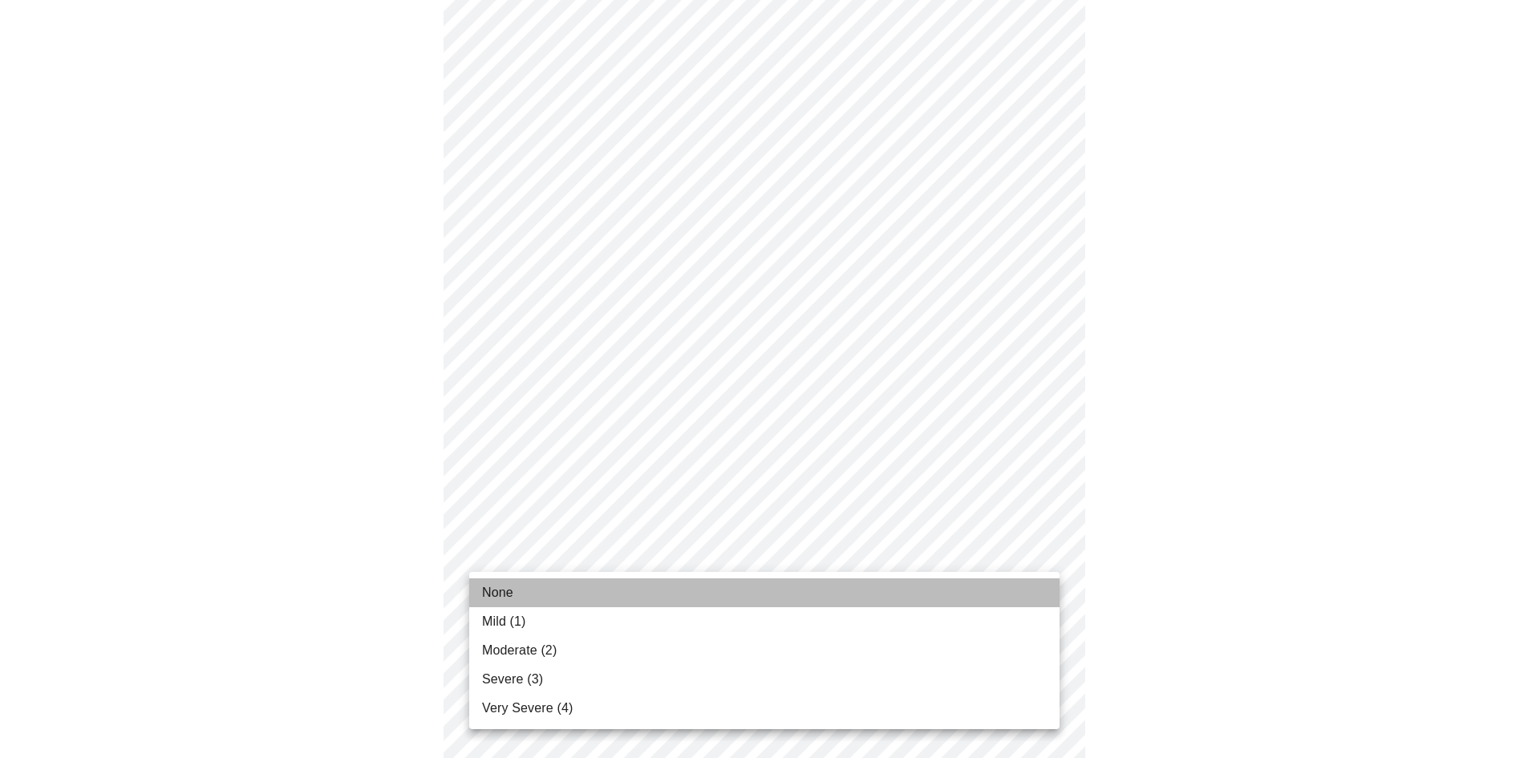
click at [508, 588] on span "None" at bounding box center [497, 592] width 31 height 19
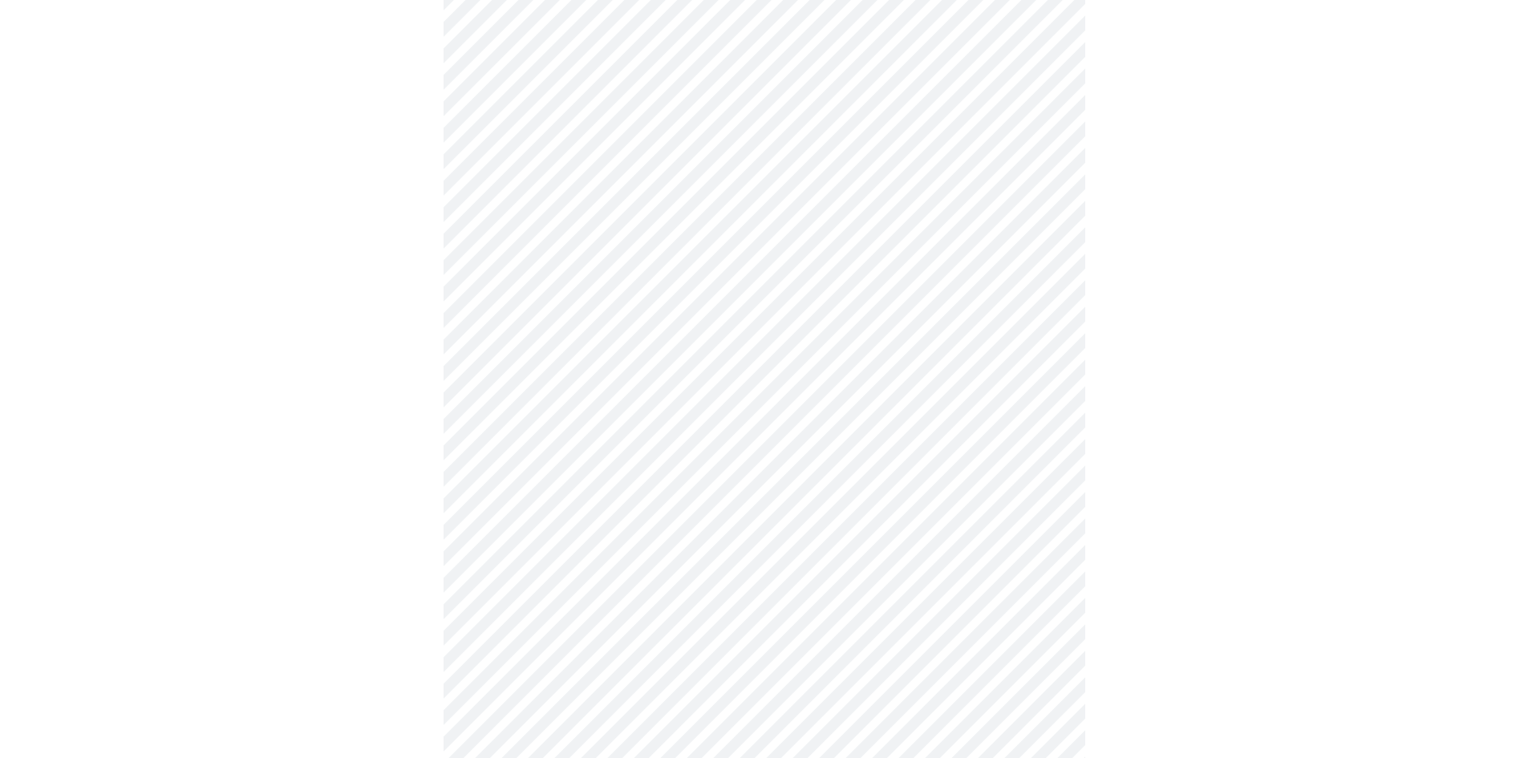
scroll to position [962, 0]
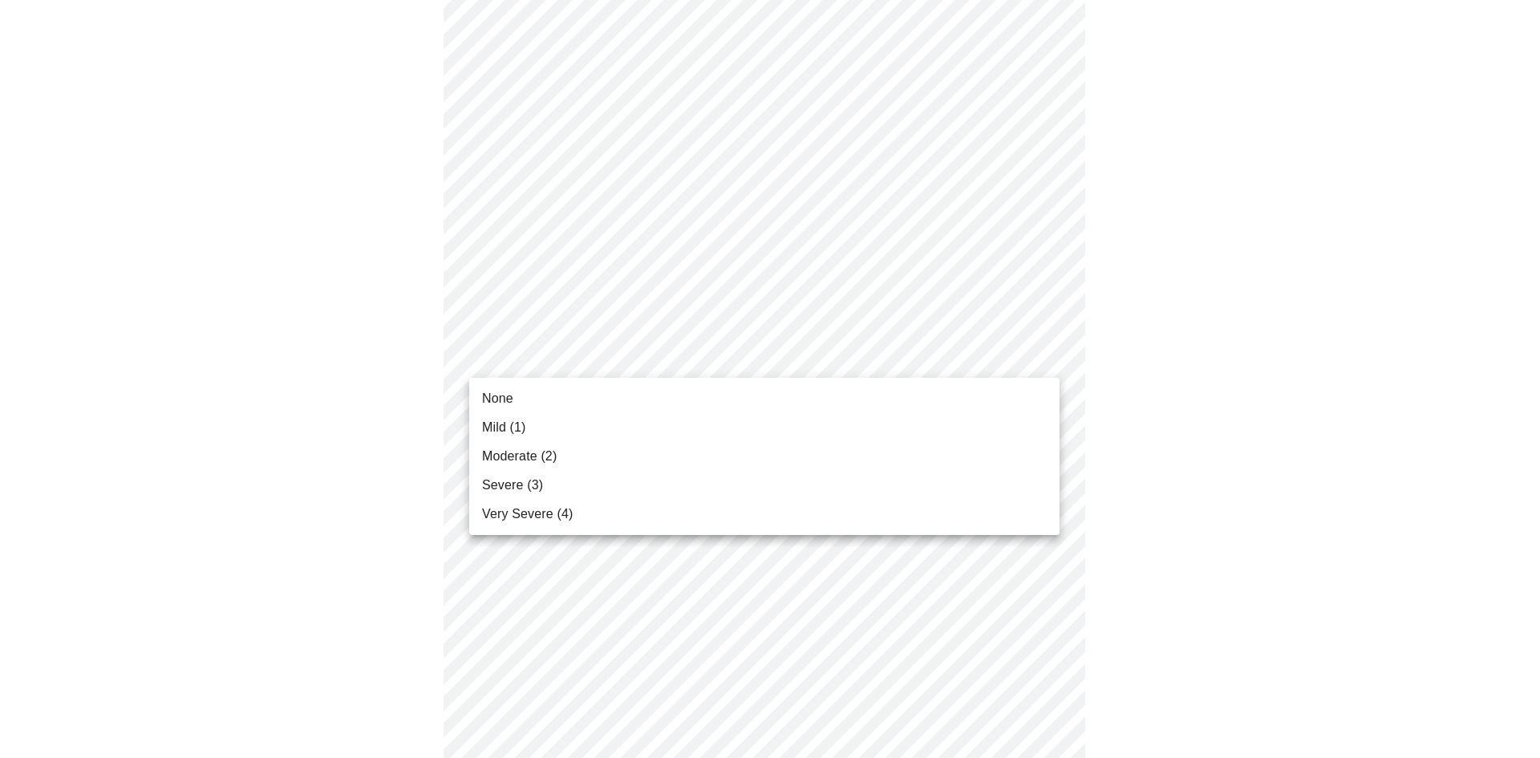
click at [530, 355] on body "MyMenopauseRx Appointments Messaging 1 Labs 1 Uploads Medications Community Ref…" at bounding box center [769, 21] width 1527 height 1954
click at [519, 398] on li "None" at bounding box center [764, 398] width 590 height 29
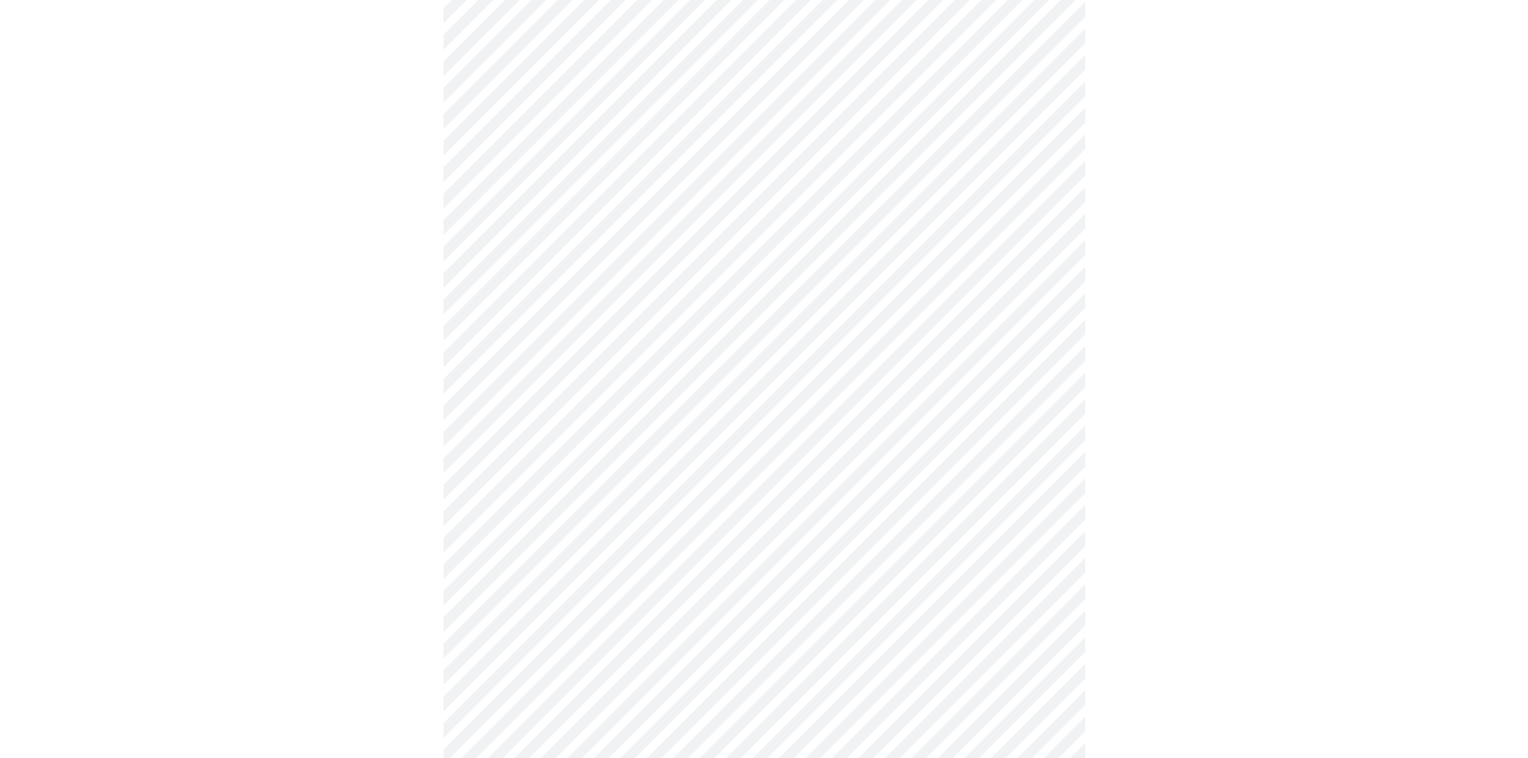
click at [512, 474] on body "MyMenopauseRx Appointments Messaging 1 Labs 1 Uploads Medications Community Ref…" at bounding box center [763, 9] width 1515 height 1931
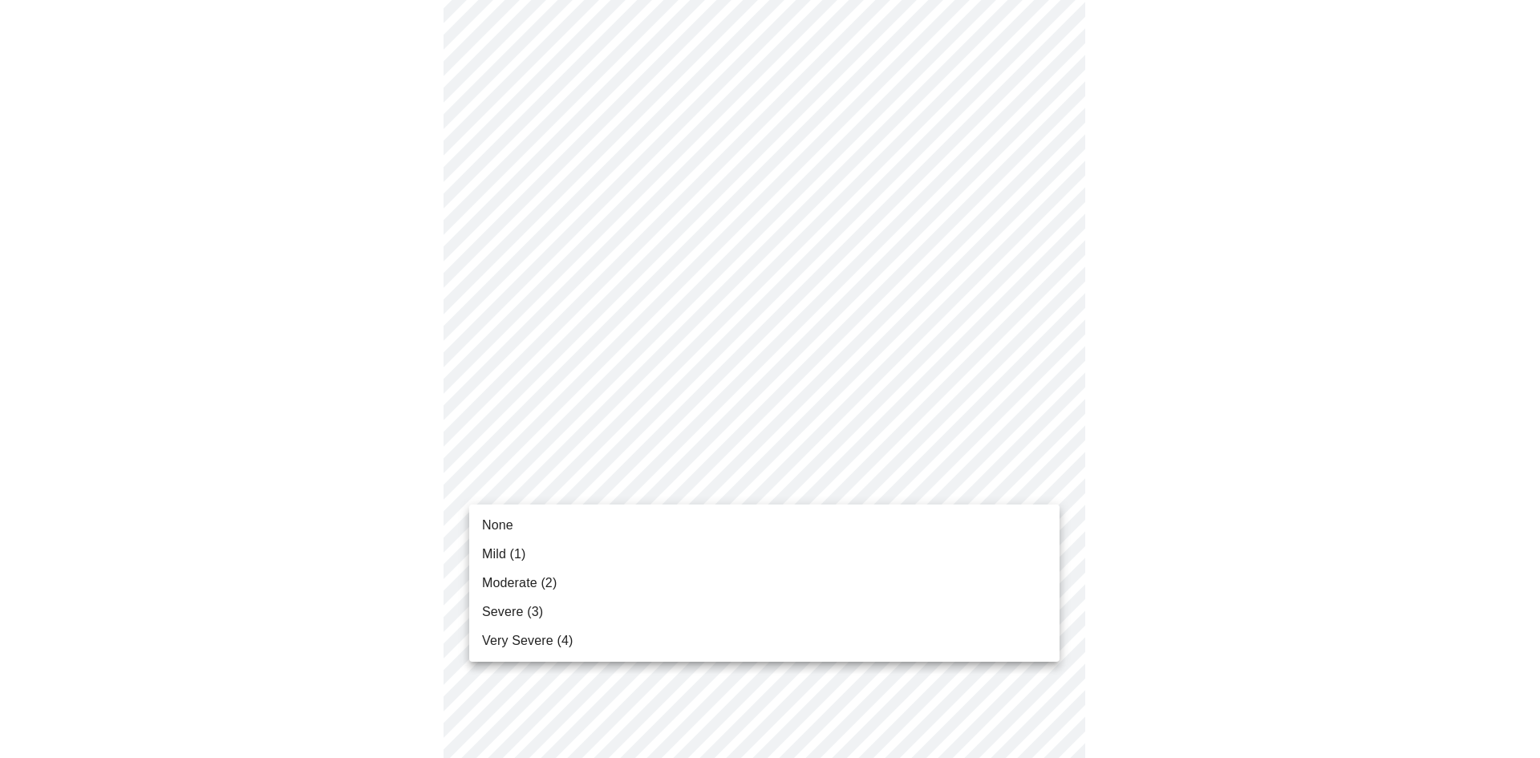
click at [504, 527] on span "None" at bounding box center [497, 525] width 31 height 19
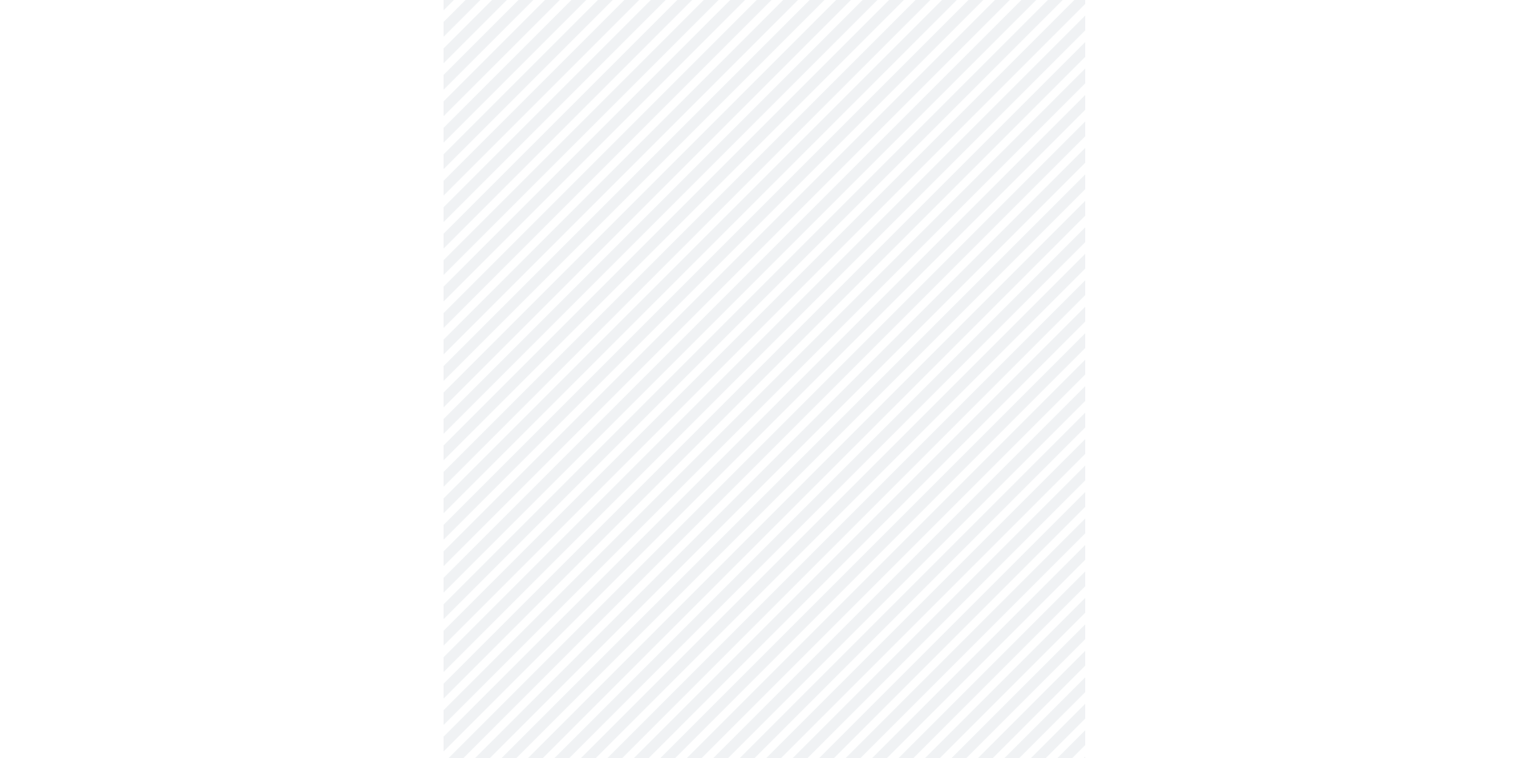
scroll to position [1123, 0]
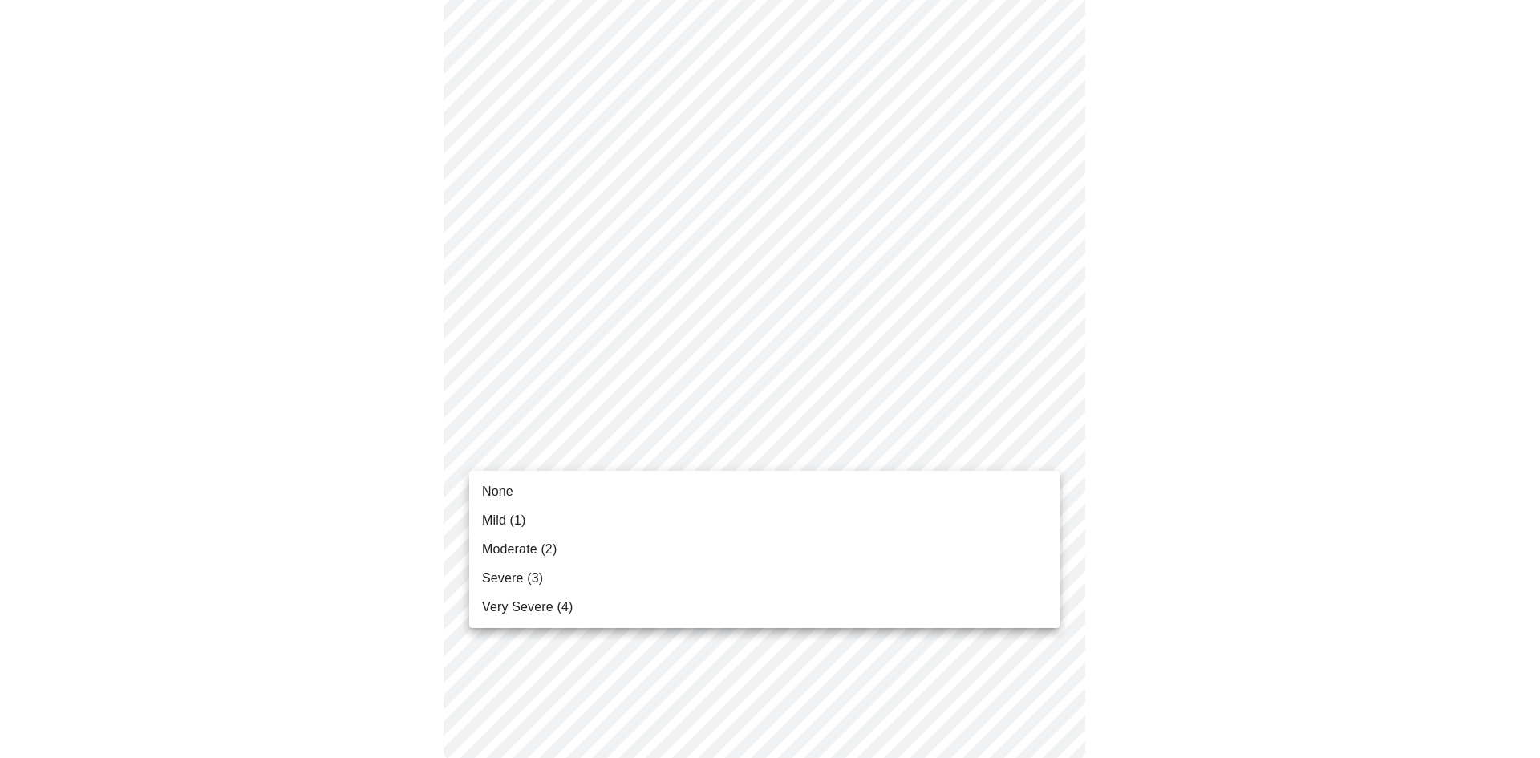
click at [513, 492] on li "None" at bounding box center [764, 491] width 590 height 29
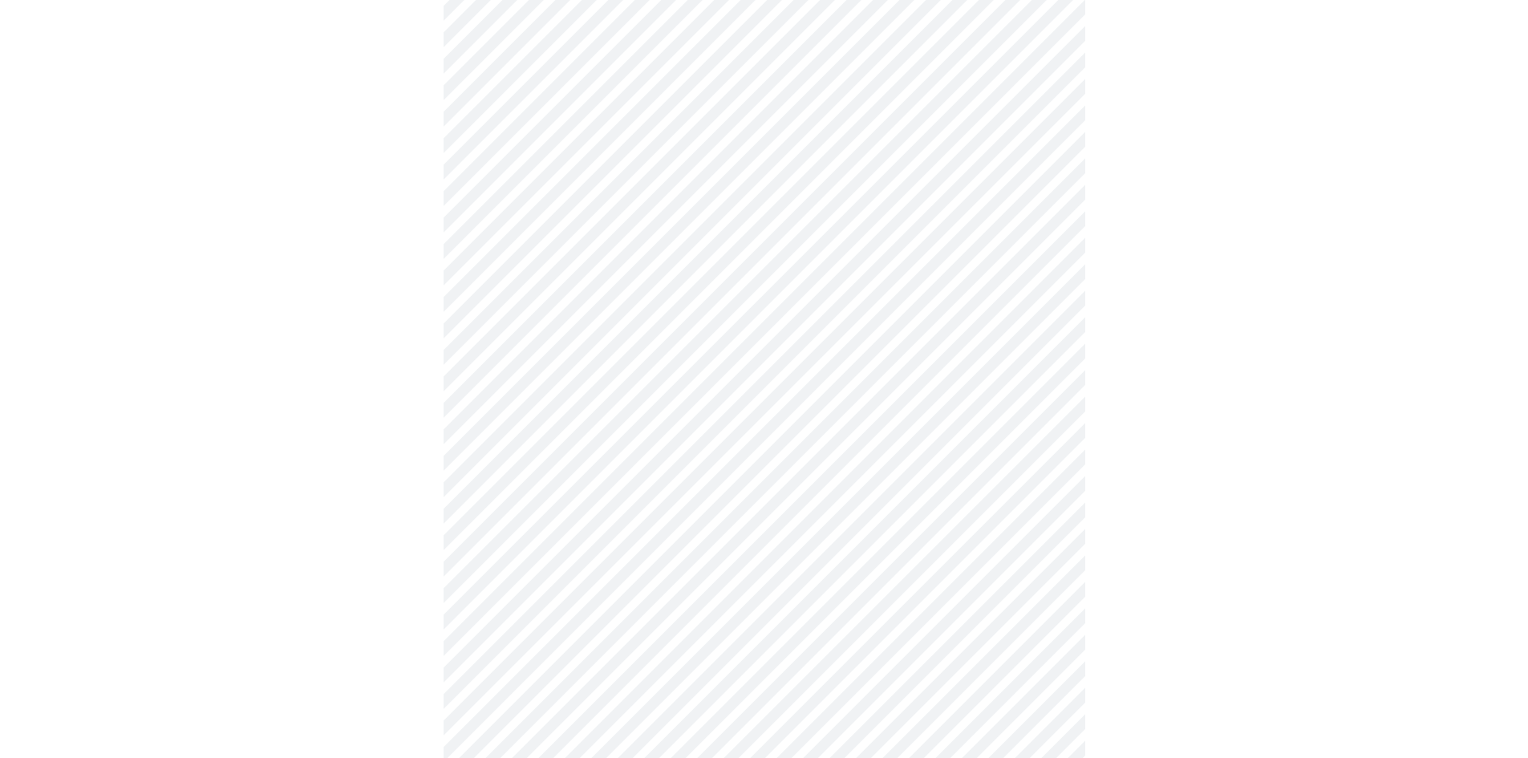
scroll to position [481, 0]
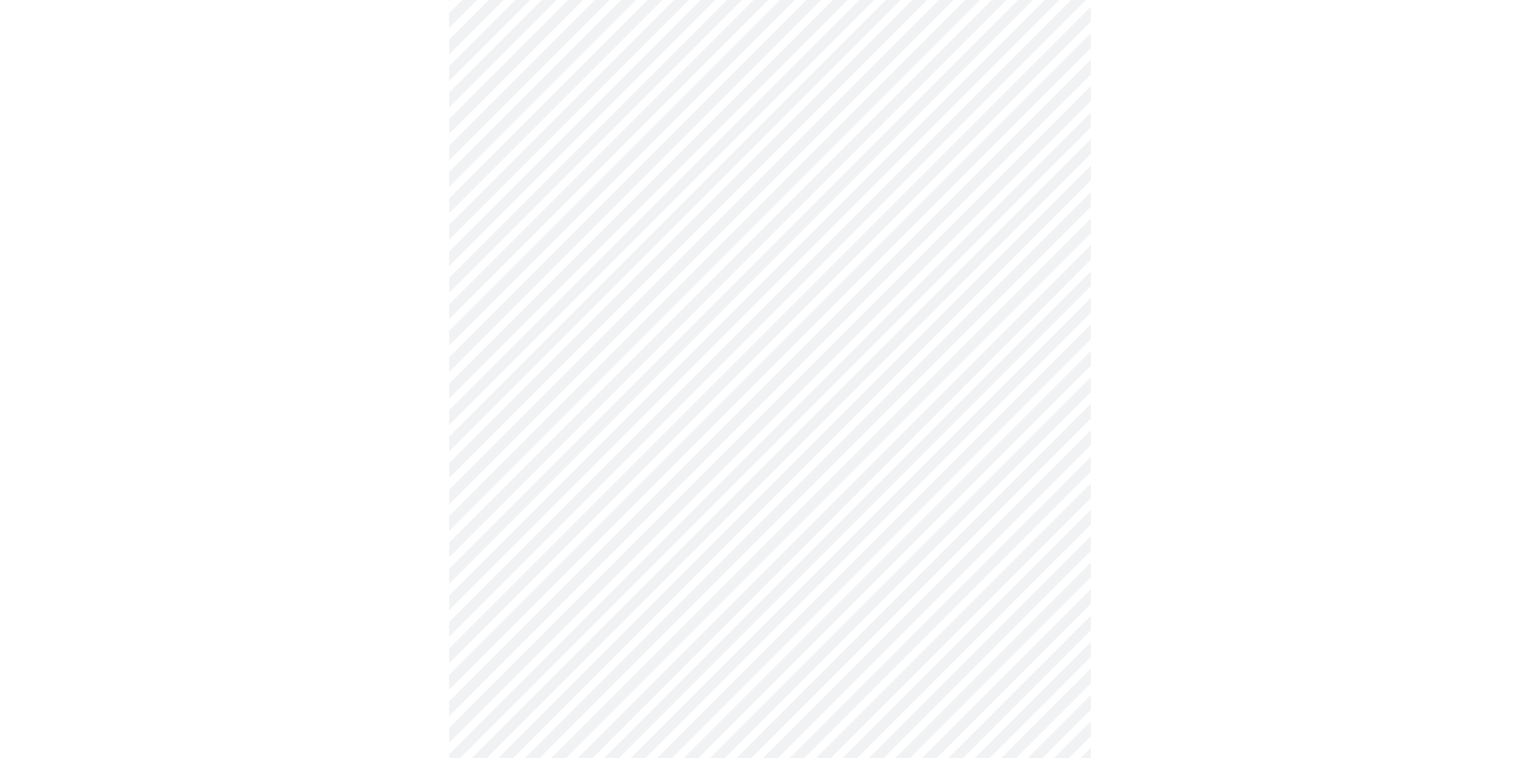
click at [591, 492] on body "MyMenopauseRx Appointments Messaging 1 Labs 1 Uploads Medications Community Ref…" at bounding box center [769, 316] width 1527 height 1583
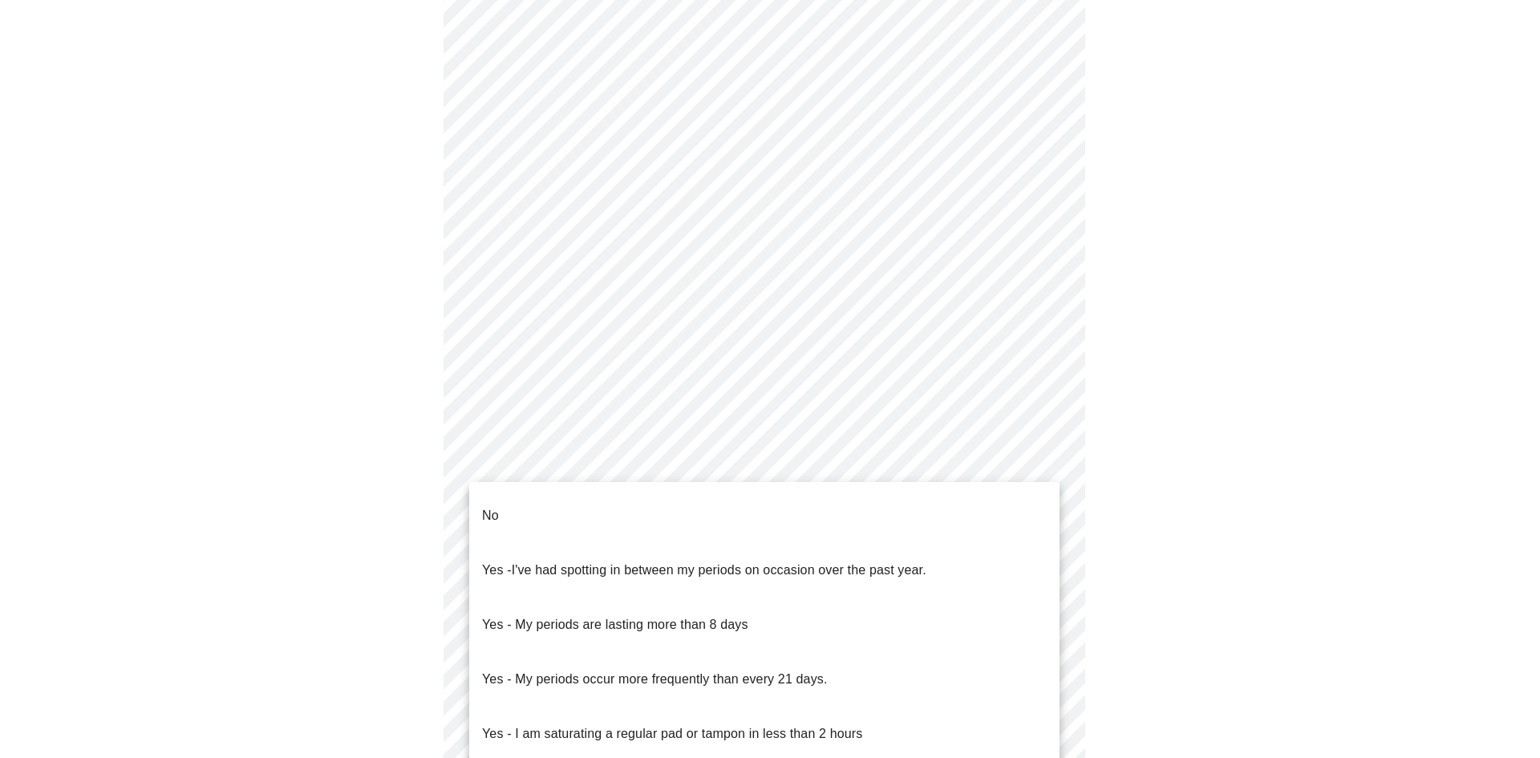
click at [500, 513] on li "No" at bounding box center [764, 515] width 590 height 55
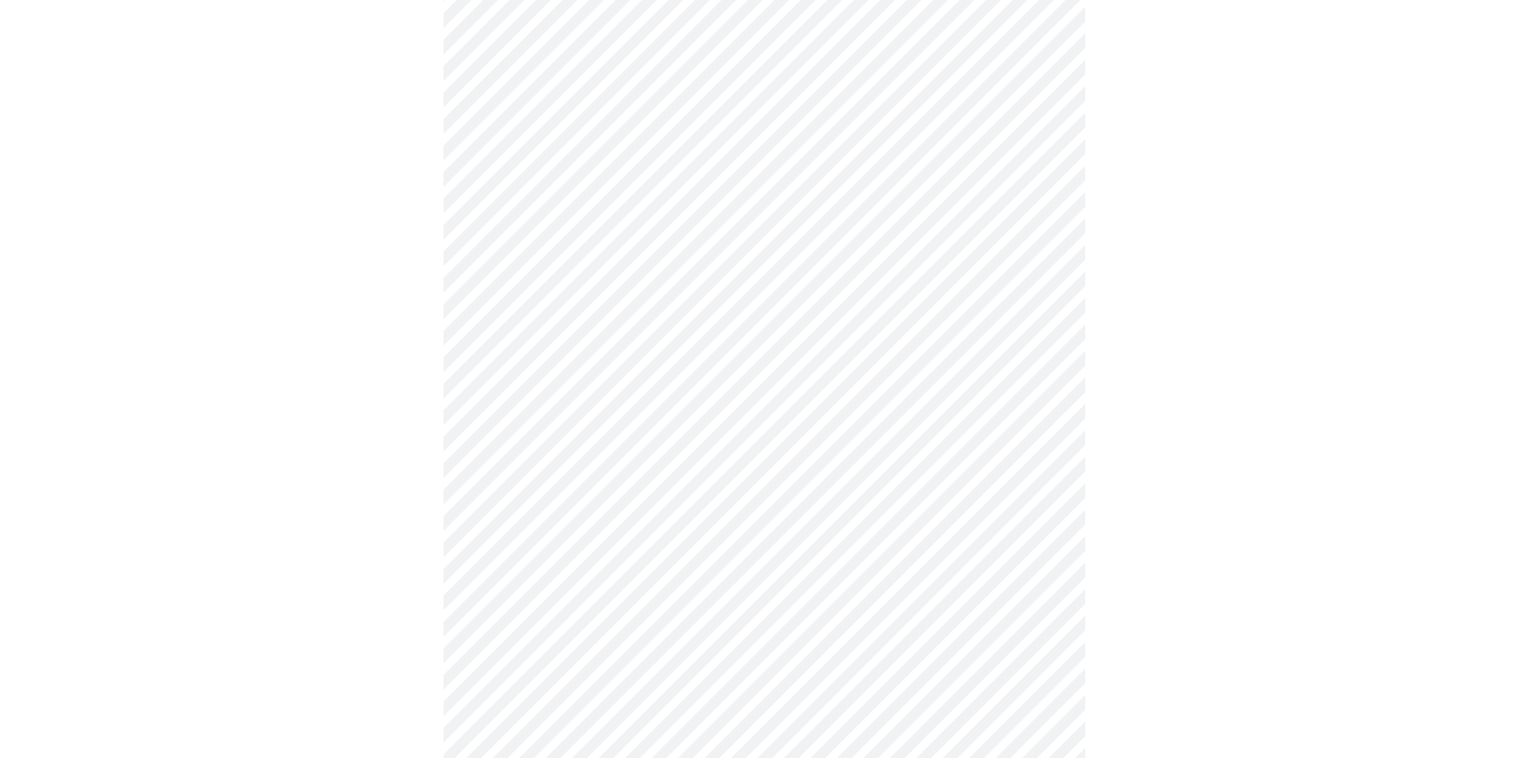
click at [516, 613] on body "MyMenopauseRx Appointments Messaging 1 Labs 1 Uploads Medications Community Ref…" at bounding box center [763, 311] width 1515 height 1573
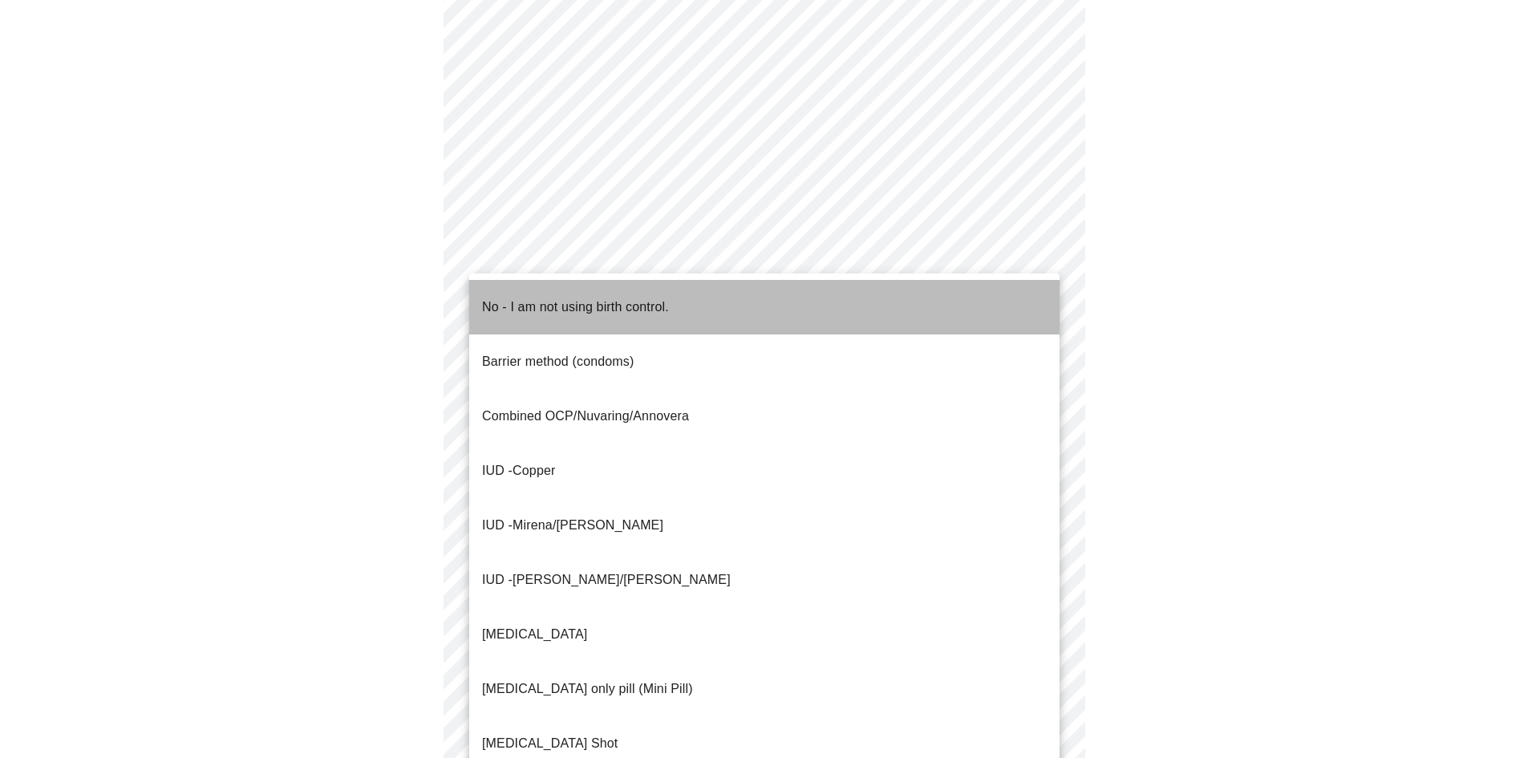
click at [502, 298] on p "No - I am not using birth control." at bounding box center [575, 307] width 187 height 19
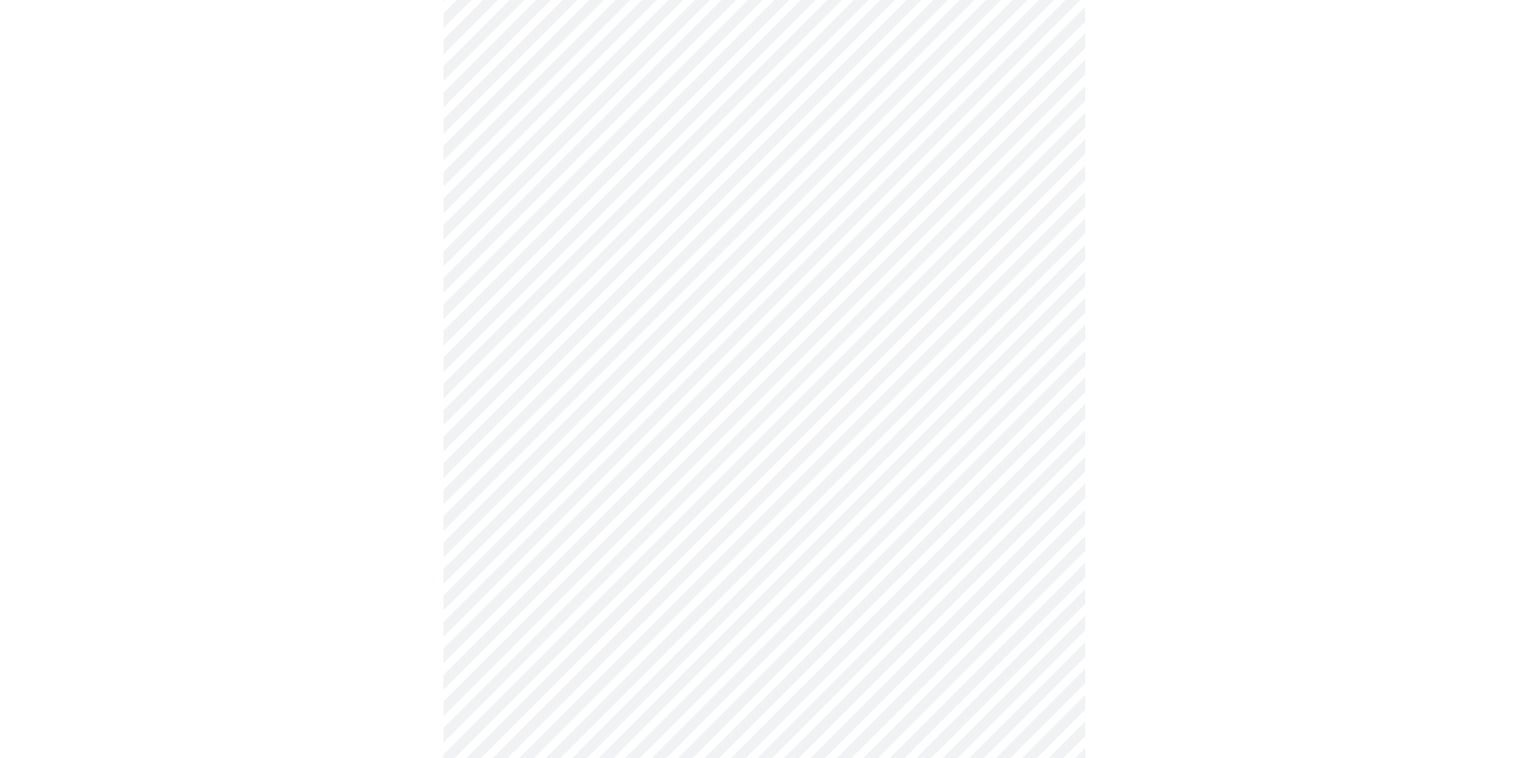
scroll to position [722, 0]
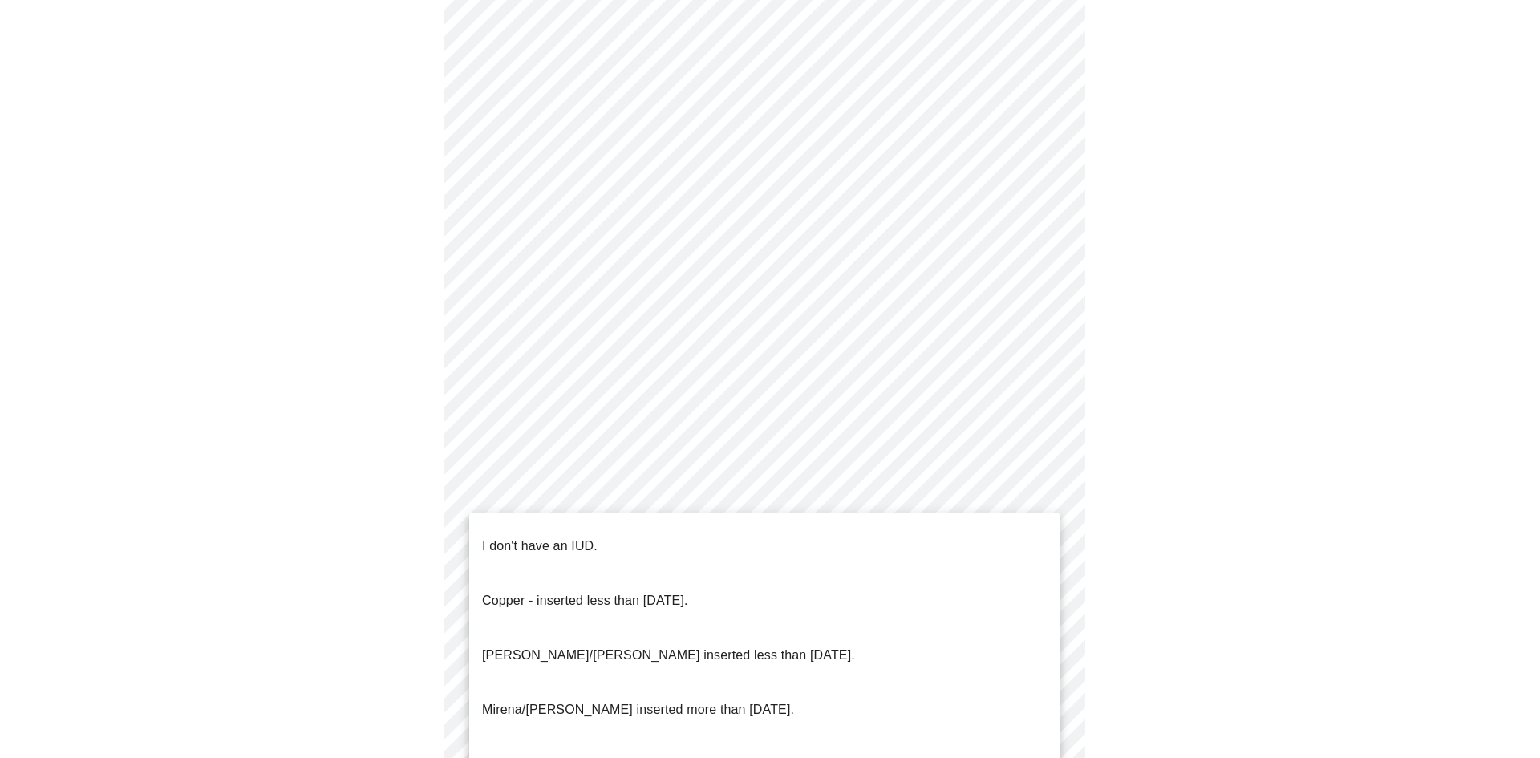
click at [582, 492] on body "MyMenopauseRx Appointments Messaging 1 Labs 1 Uploads Medications Community Ref…" at bounding box center [769, 67] width 1527 height 1564
click at [561, 537] on p "I don't have an IUD." at bounding box center [539, 546] width 115 height 19
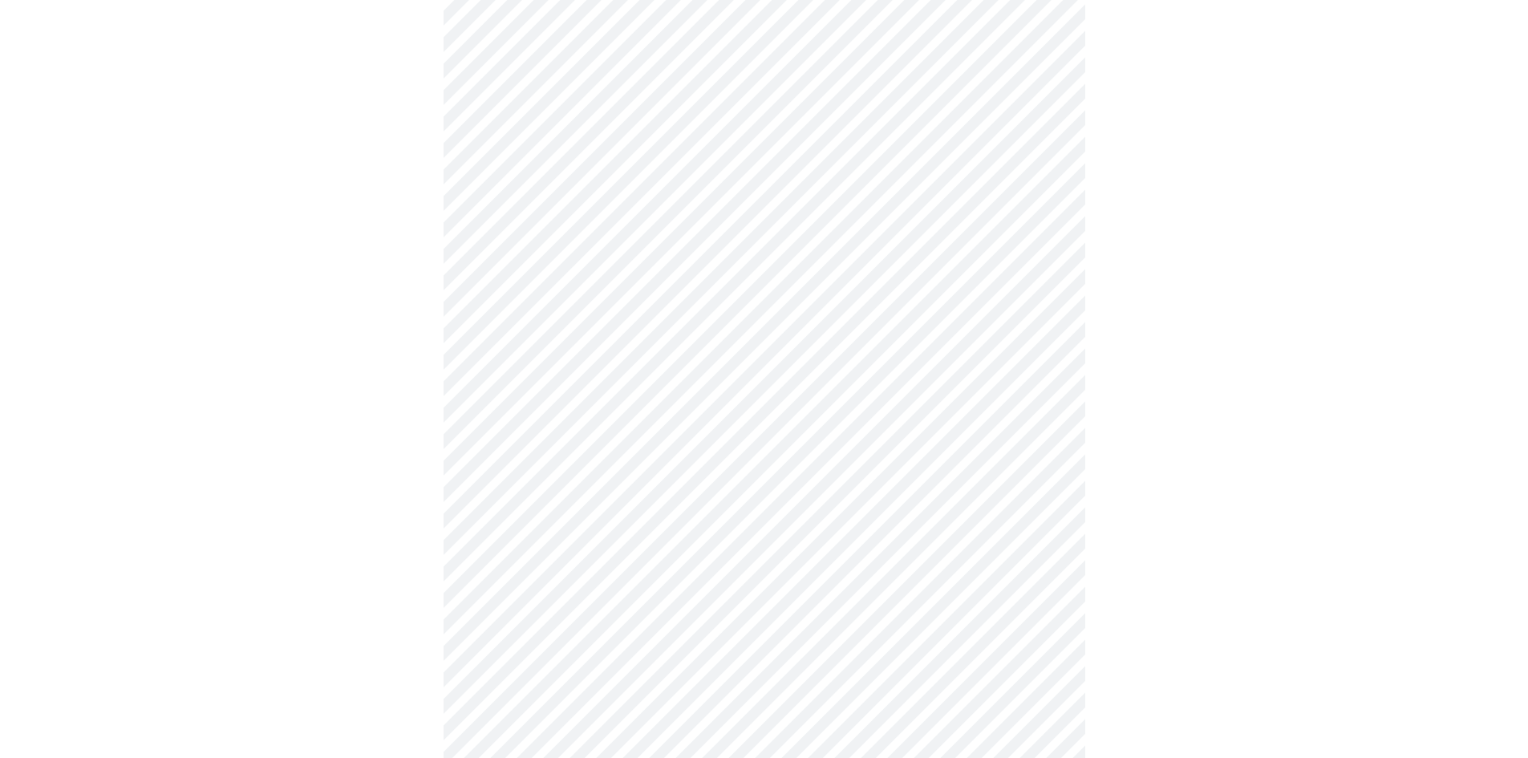
click at [552, 602] on body "MyMenopauseRx Appointments Messaging 1 Labs 1 Uploads Medications Community Ref…" at bounding box center [763, 62] width 1515 height 1554
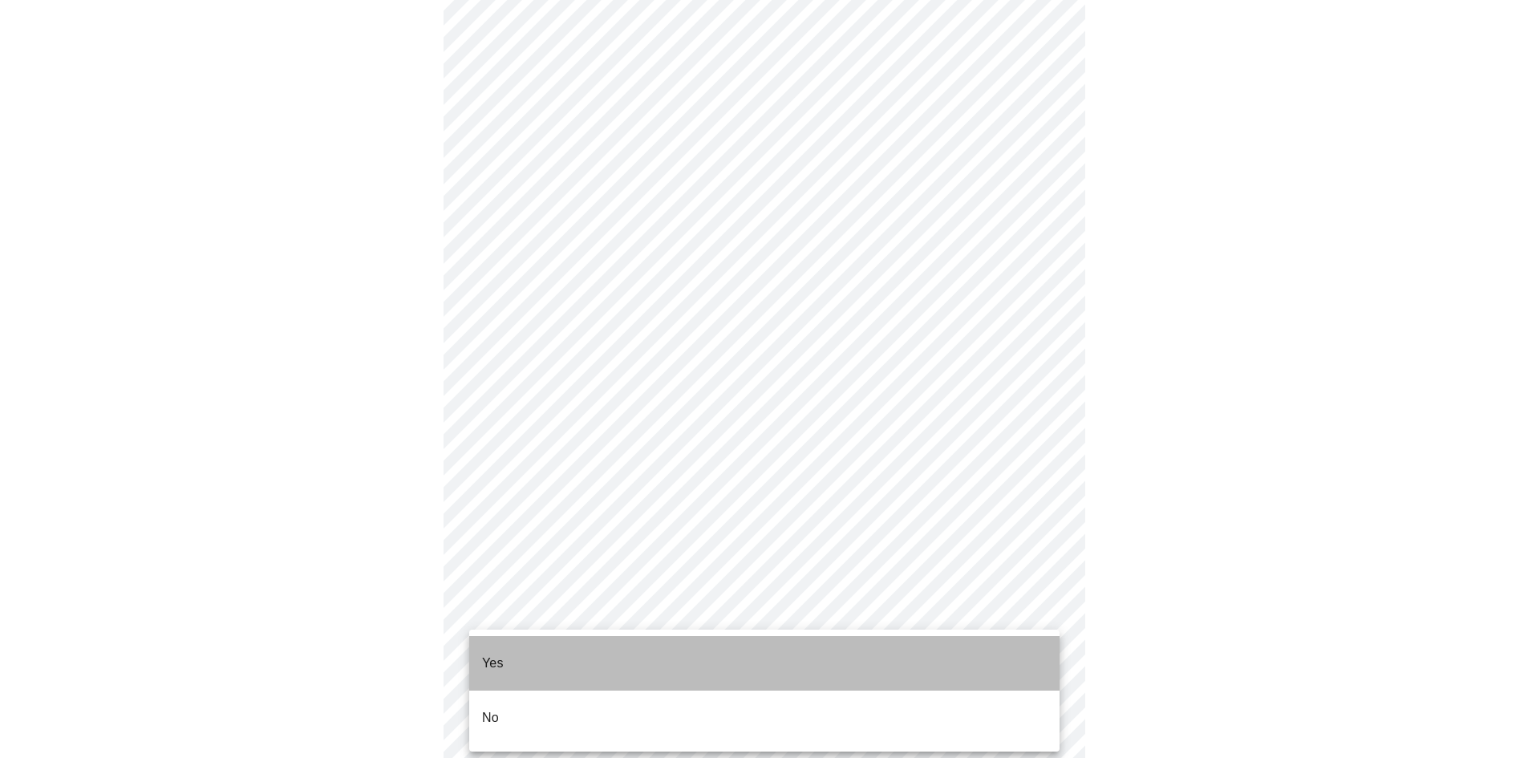
click at [524, 665] on li "Yes" at bounding box center [764, 663] width 590 height 55
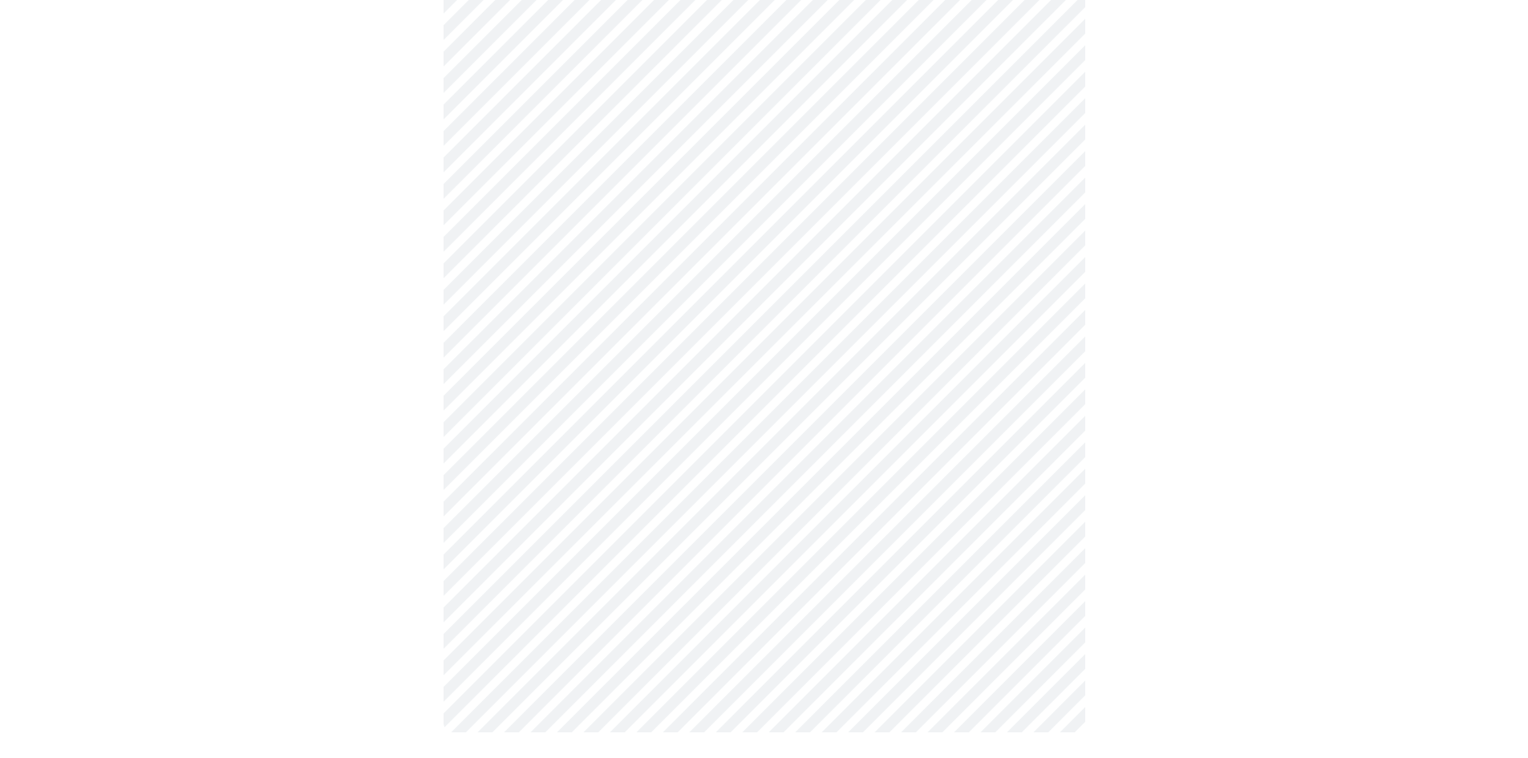
scroll to position [0, 0]
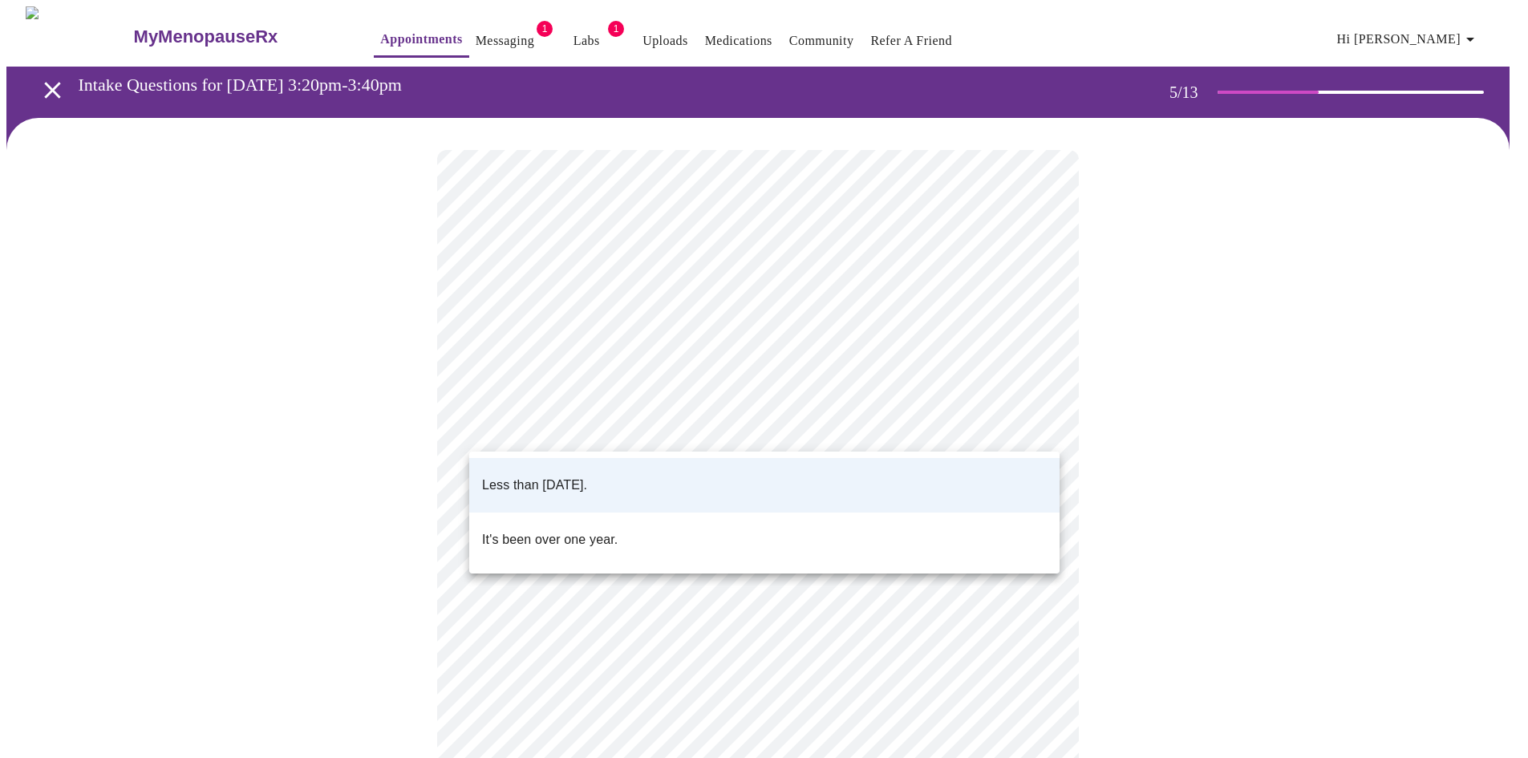
click at [585, 414] on body "MyMenopauseRx Appointments Messaging 1 Labs 1 Uploads Medications Community Ref…" at bounding box center [763, 598] width 1515 height 1185
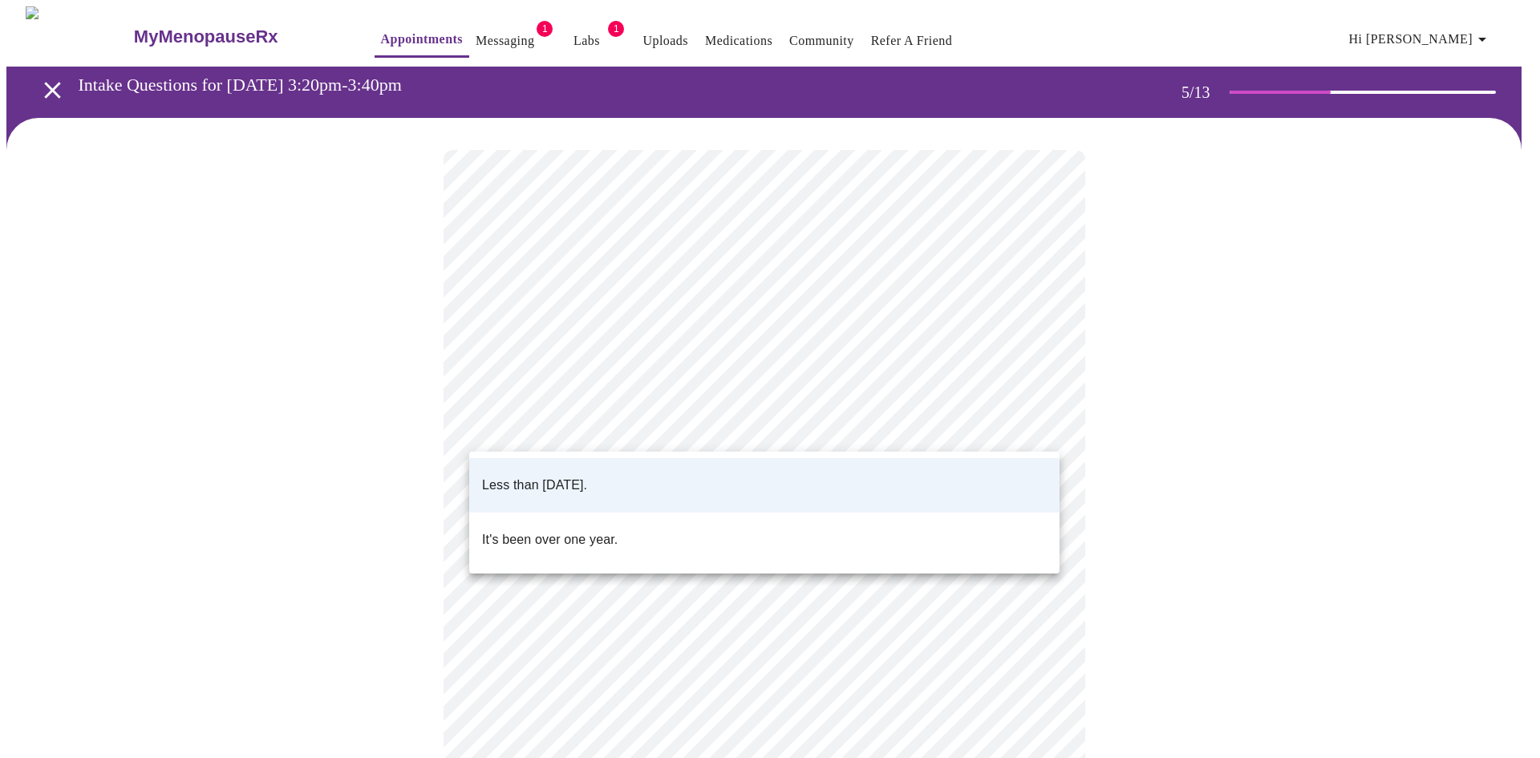
click at [576, 476] on p "Less than [DATE]." at bounding box center [534, 485] width 105 height 19
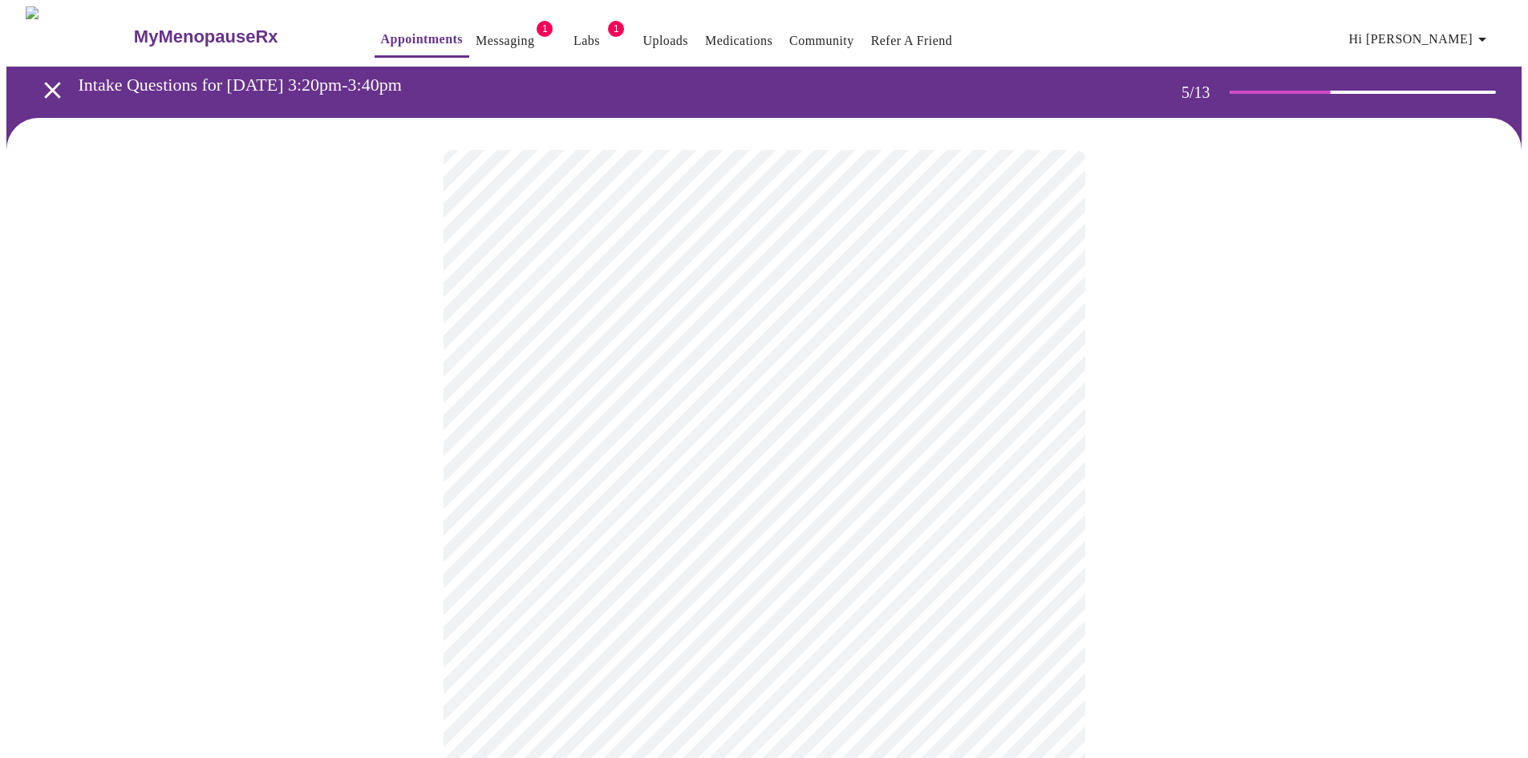
click at [574, 550] on body "MyMenopauseRx Appointments Messaging 1 Labs 1 Uploads Medications Community Ref…" at bounding box center [763, 598] width 1515 height 1185
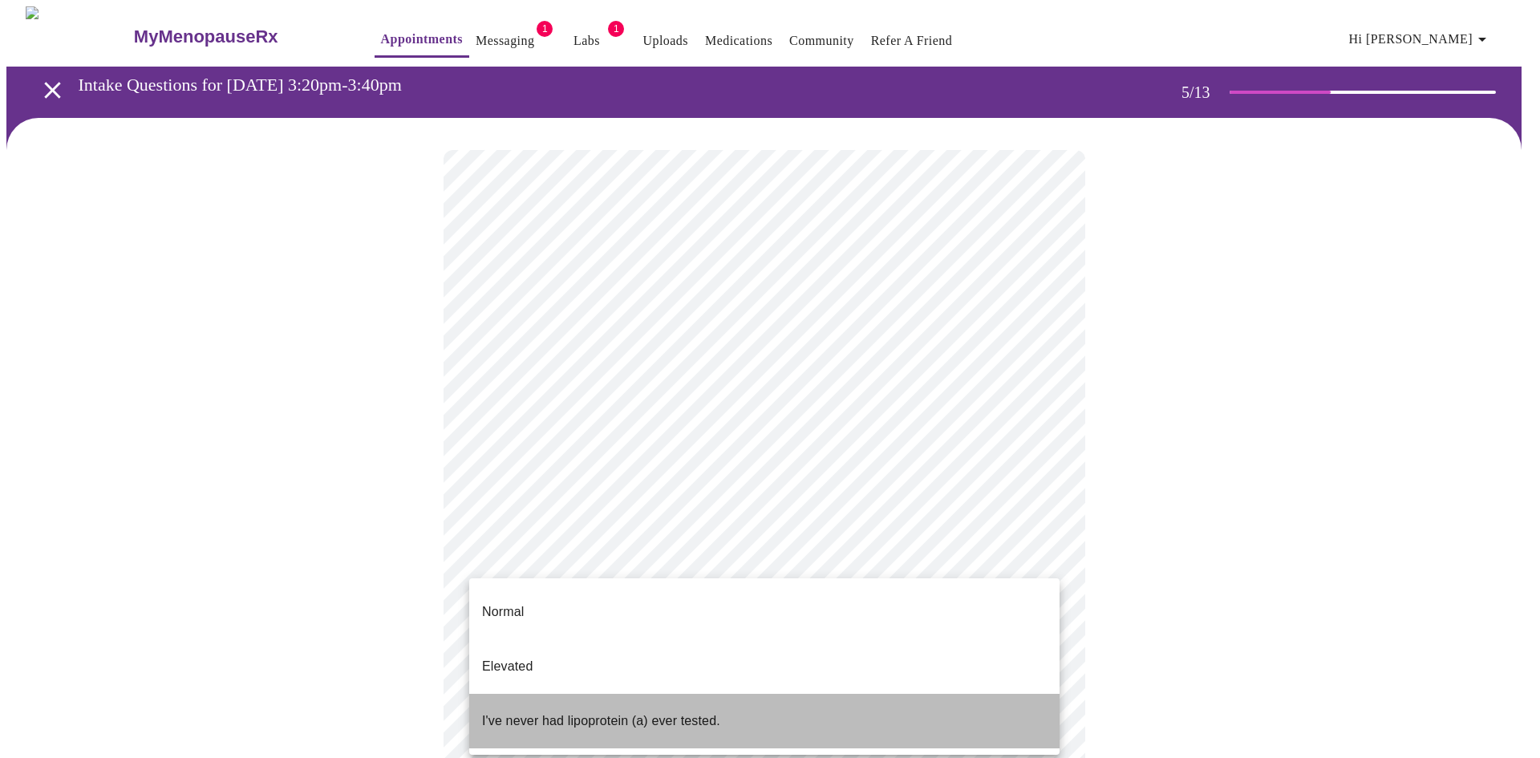
click at [567, 711] on p "I've never had lipoprotein (a) ever tested." at bounding box center [601, 720] width 238 height 19
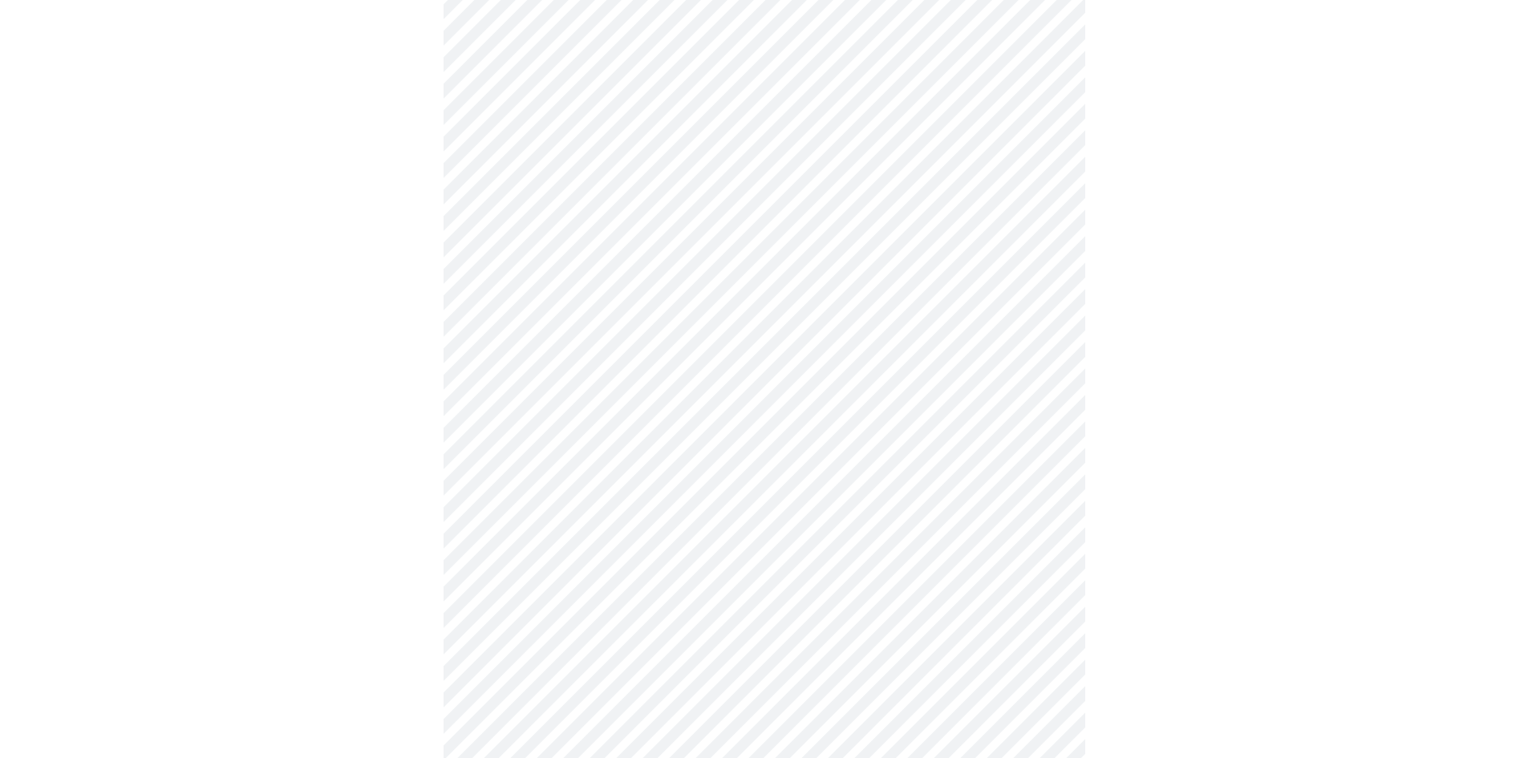
scroll to position [4090, 0]
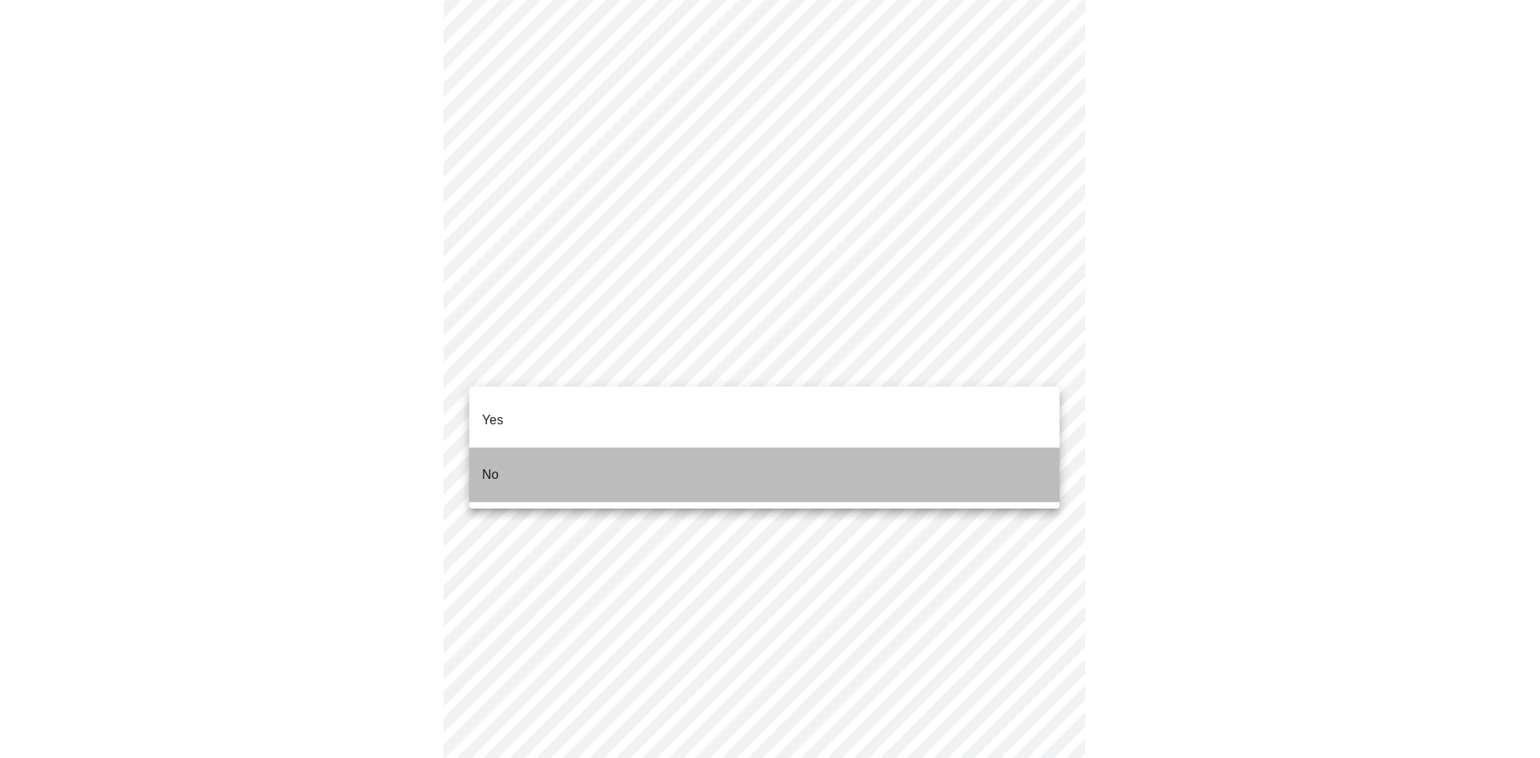
click at [528, 457] on li "No" at bounding box center [764, 475] width 590 height 55
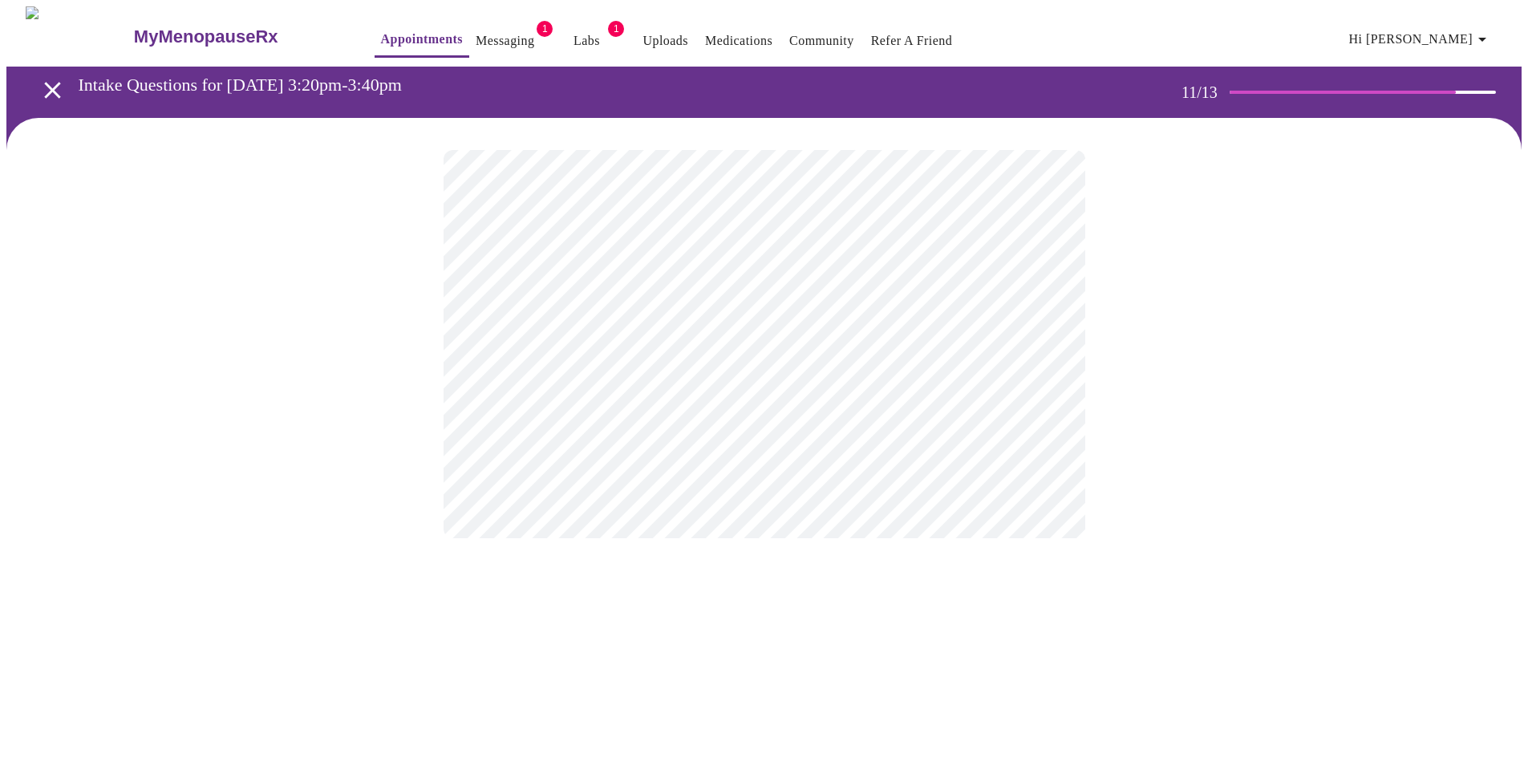
scroll to position [0, 0]
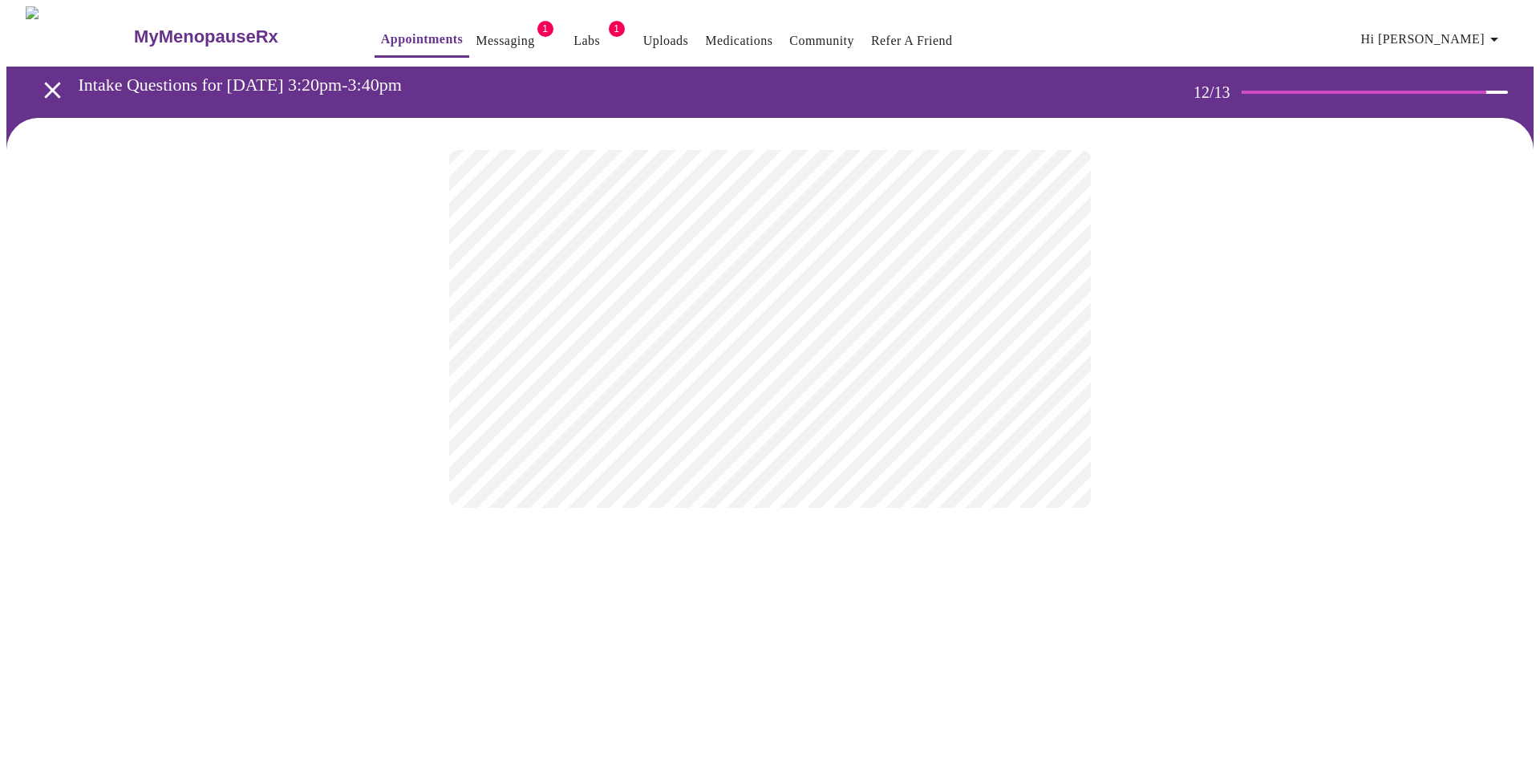
click at [520, 322] on body "MyMenopauseRx Appointments Messaging 1 Labs 1 Uploads Medications Community Ref…" at bounding box center [769, 272] width 1527 height 533
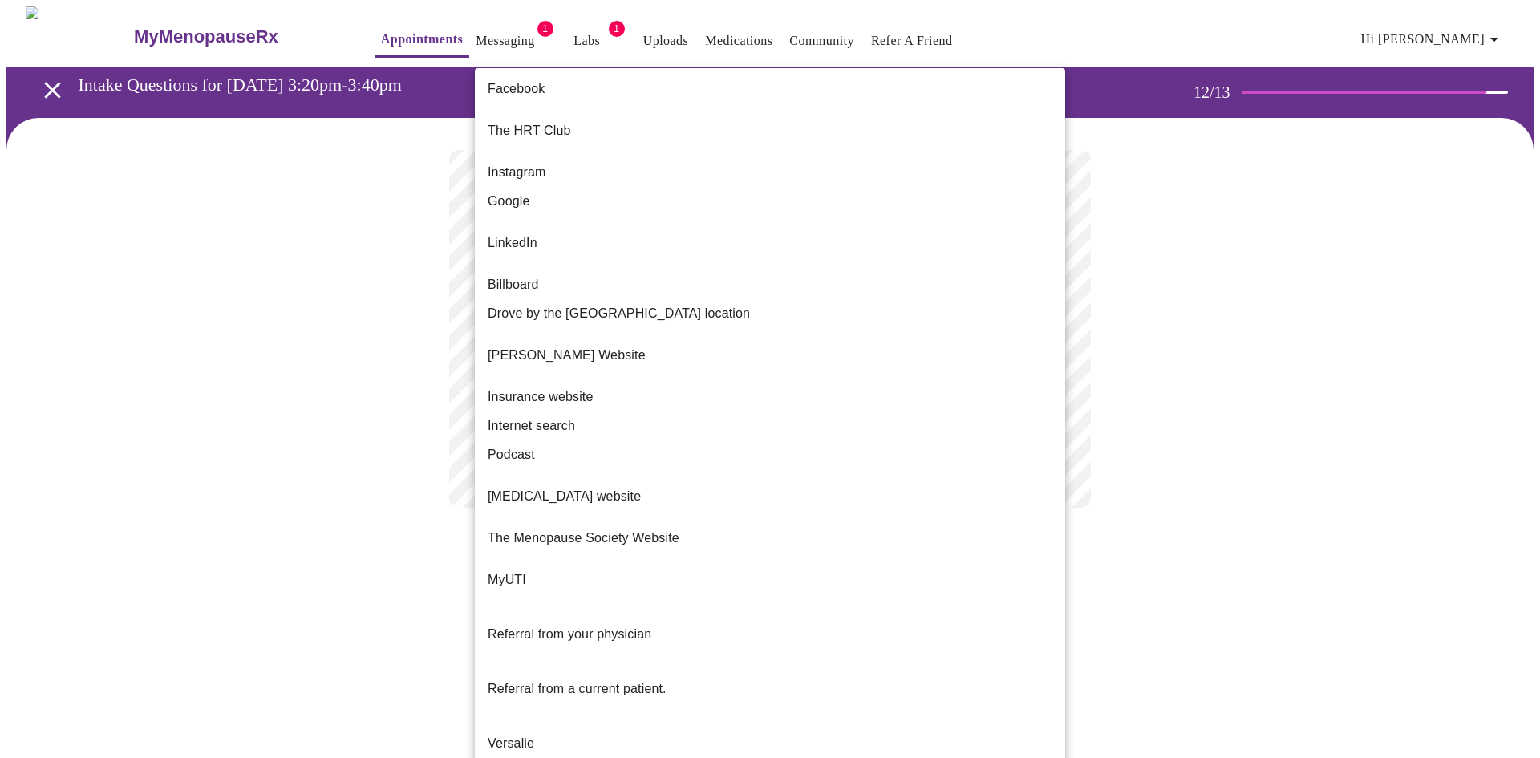
click at [531, 416] on span "Internet search" at bounding box center [531, 425] width 87 height 19
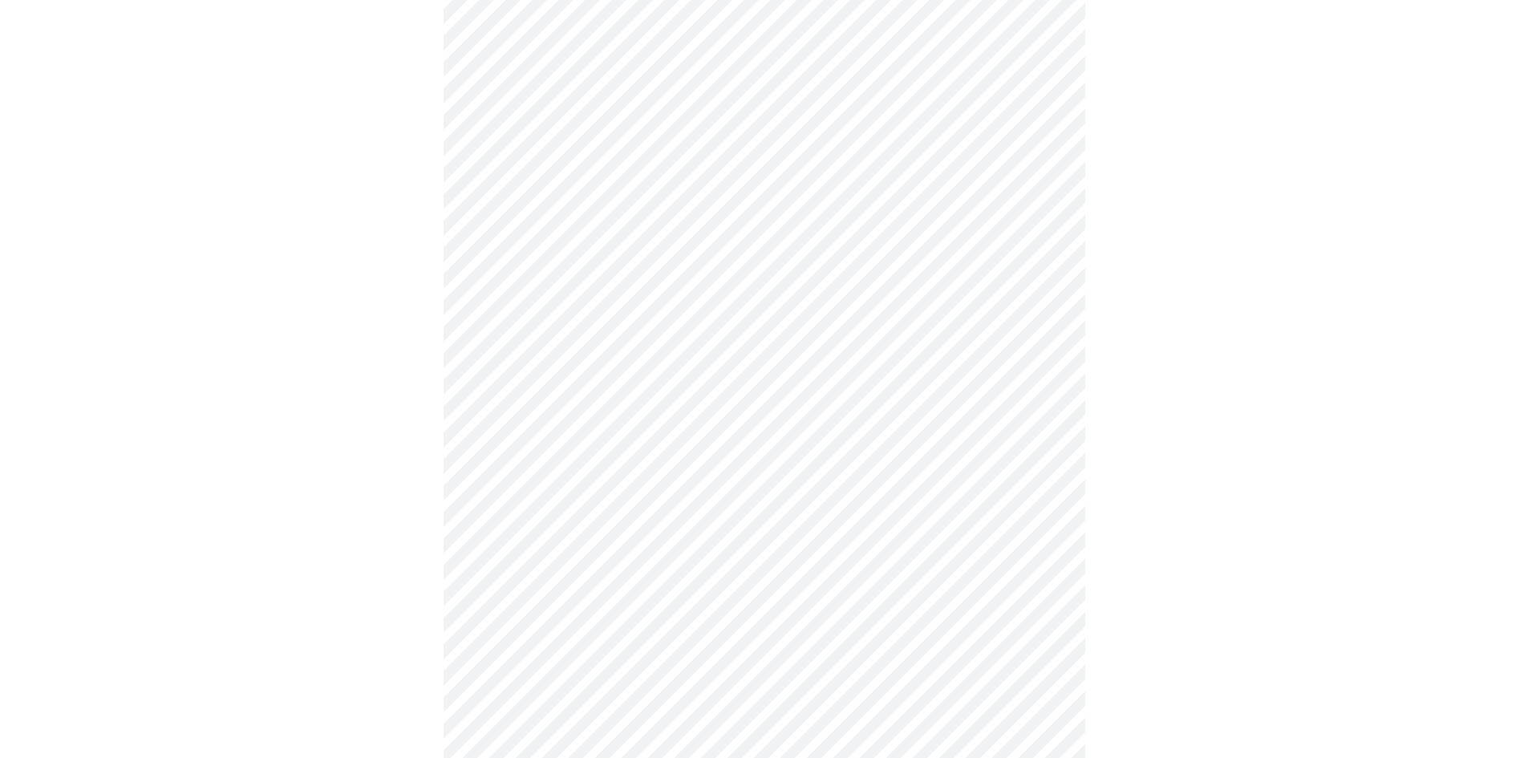
scroll to position [950, 0]
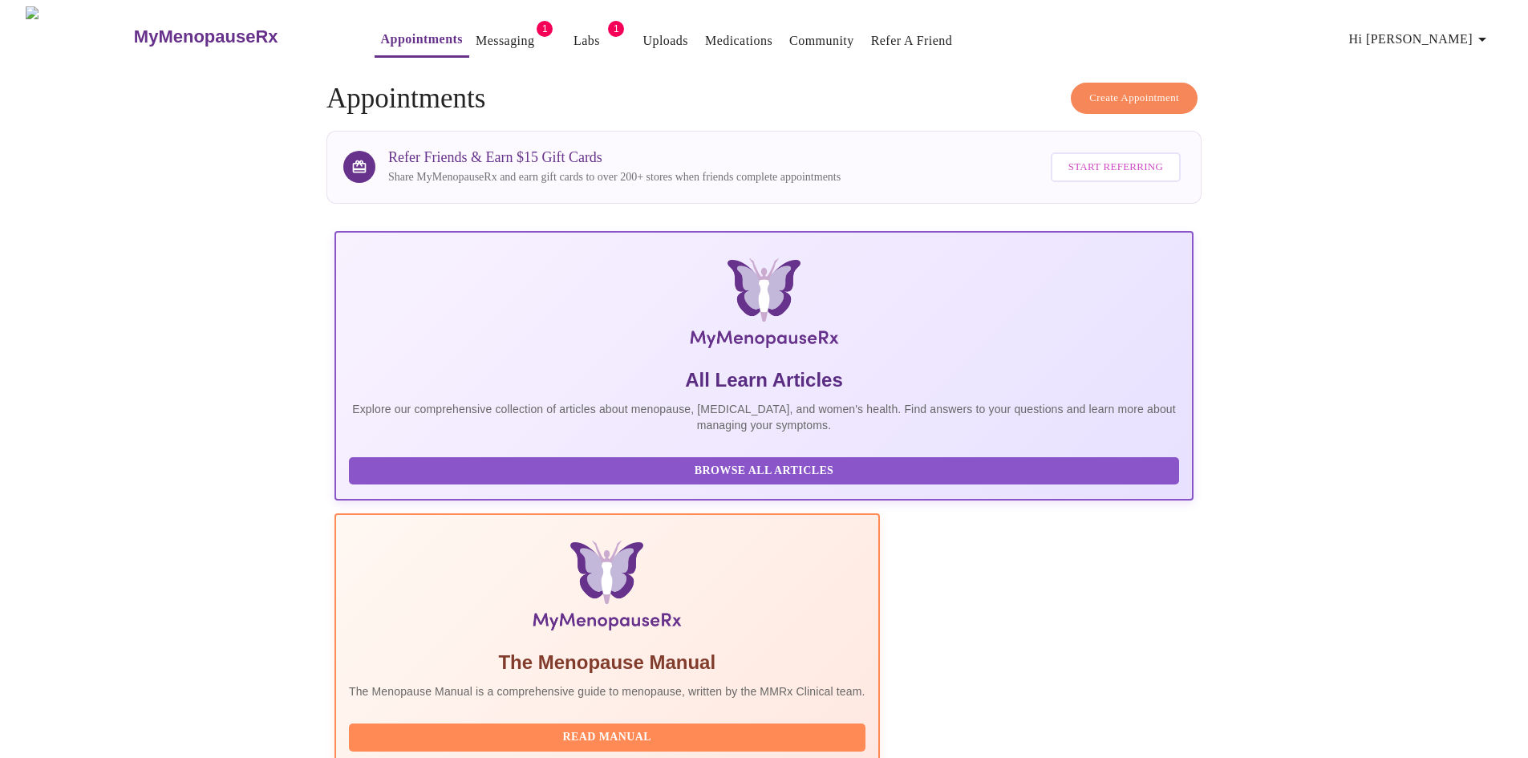
click at [573, 30] on link "Labs" at bounding box center [586, 41] width 26 height 22
